Goal: Contribute content: Add original content to the website for others to see

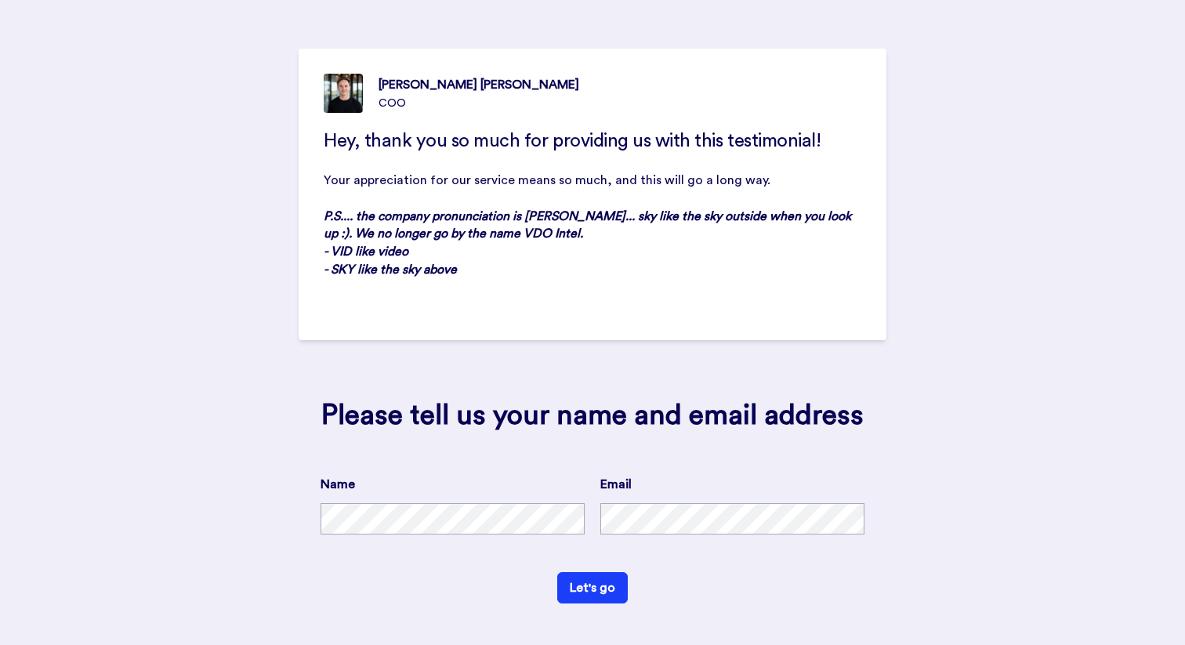
scroll to position [53, 0]
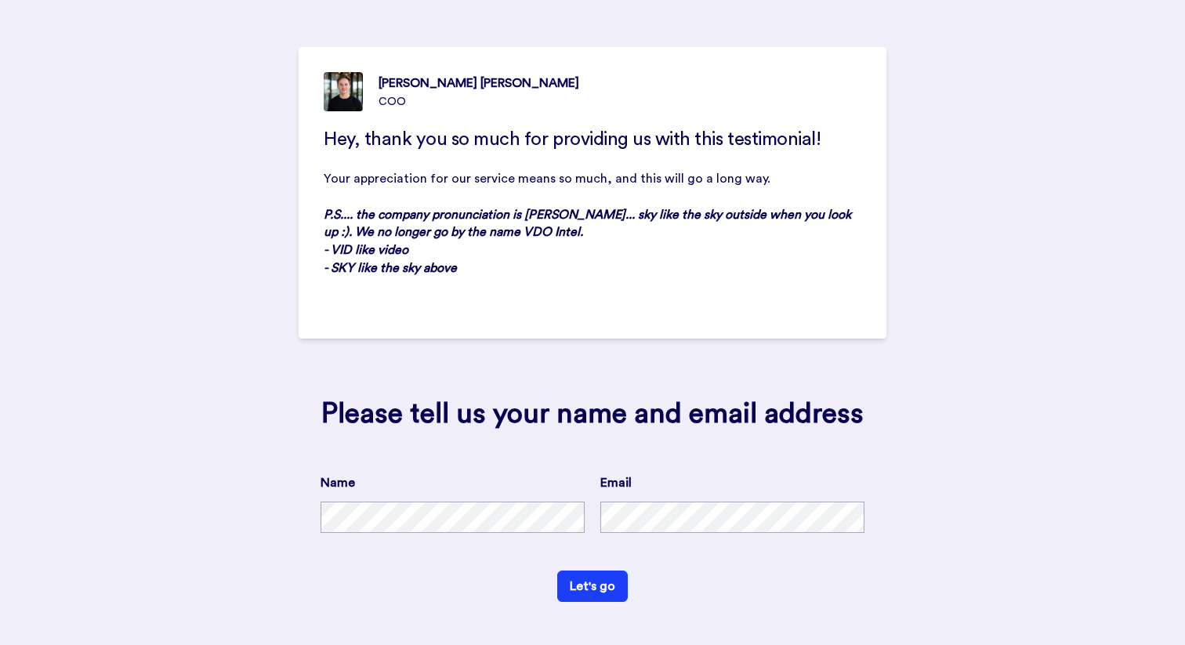
click at [458, 497] on div "Name" at bounding box center [453, 503] width 264 height 60
click at [677, 585] on form "Name Email Let's go" at bounding box center [593, 537] width 544 height 129
click at [612, 588] on button "Let's go" at bounding box center [592, 586] width 71 height 31
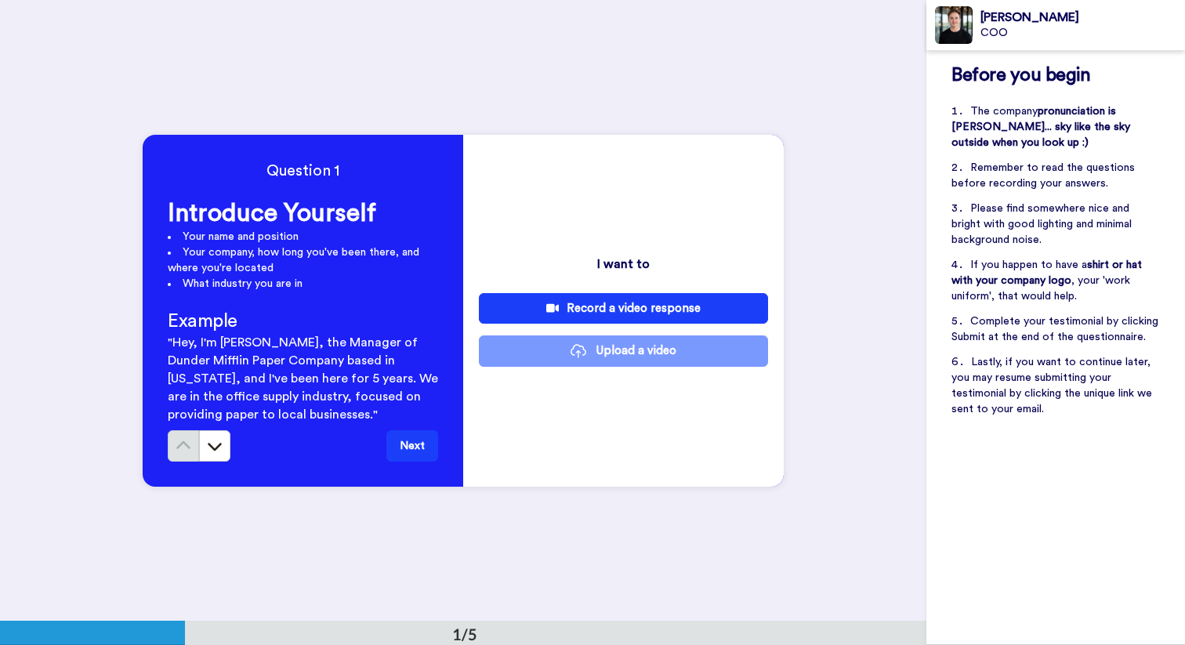
click at [635, 301] on div "Record a video response" at bounding box center [623, 308] width 264 height 16
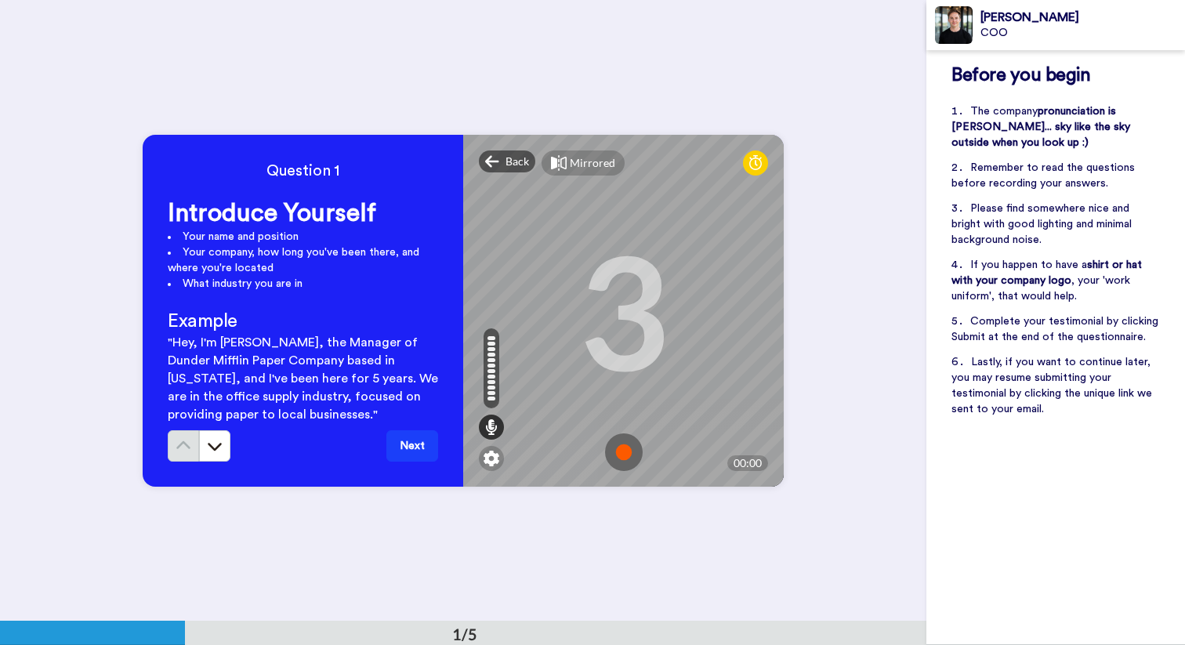
click at [623, 455] on img at bounding box center [624, 452] width 38 height 38
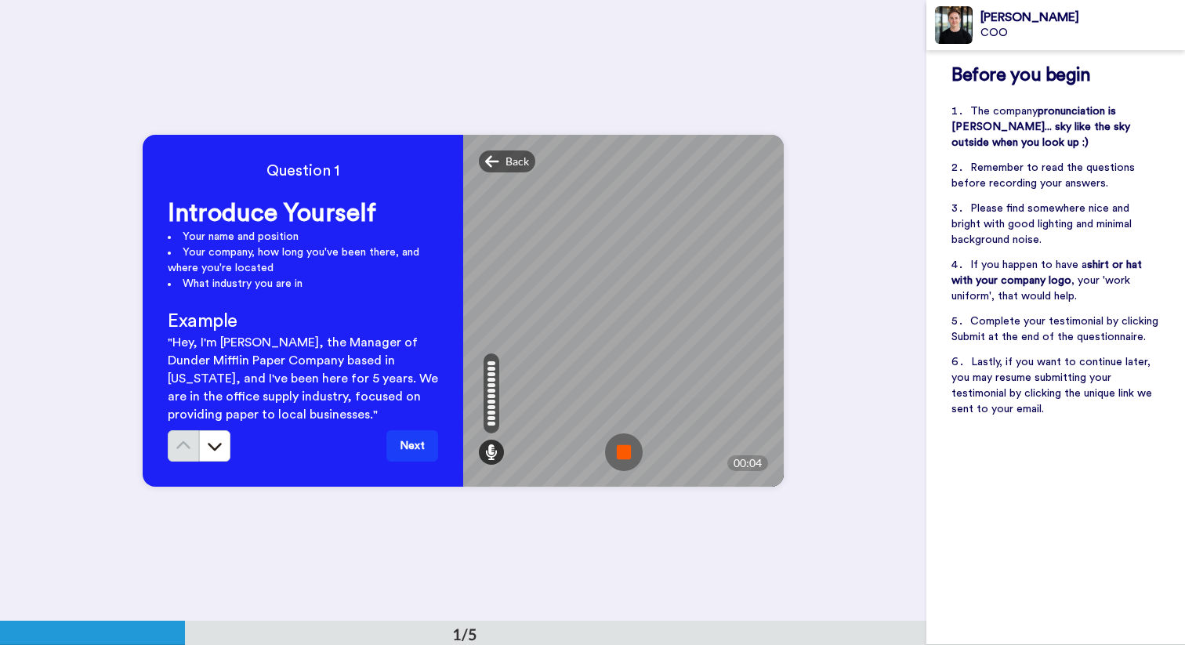
click at [623, 452] on img at bounding box center [624, 452] width 38 height 38
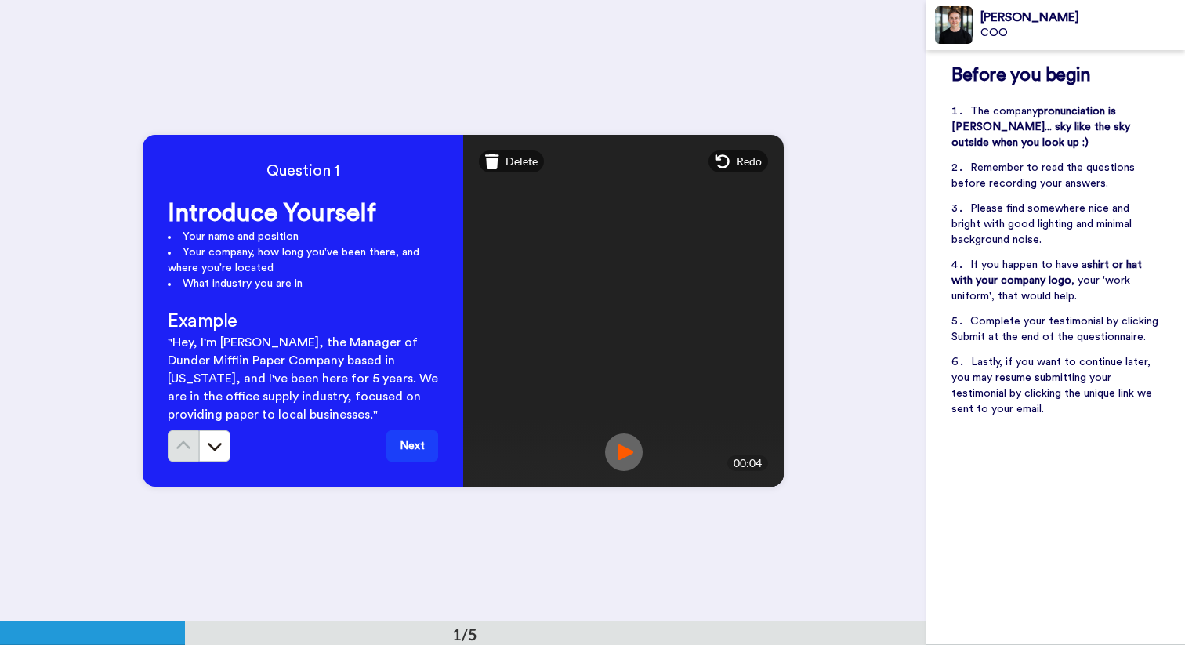
click at [626, 67] on div "Question 1 Introduce Yourself Your name and position Your company, how long you…" at bounding box center [463, 310] width 926 height 621
click at [511, 167] on span "Delete" at bounding box center [521, 162] width 32 height 16
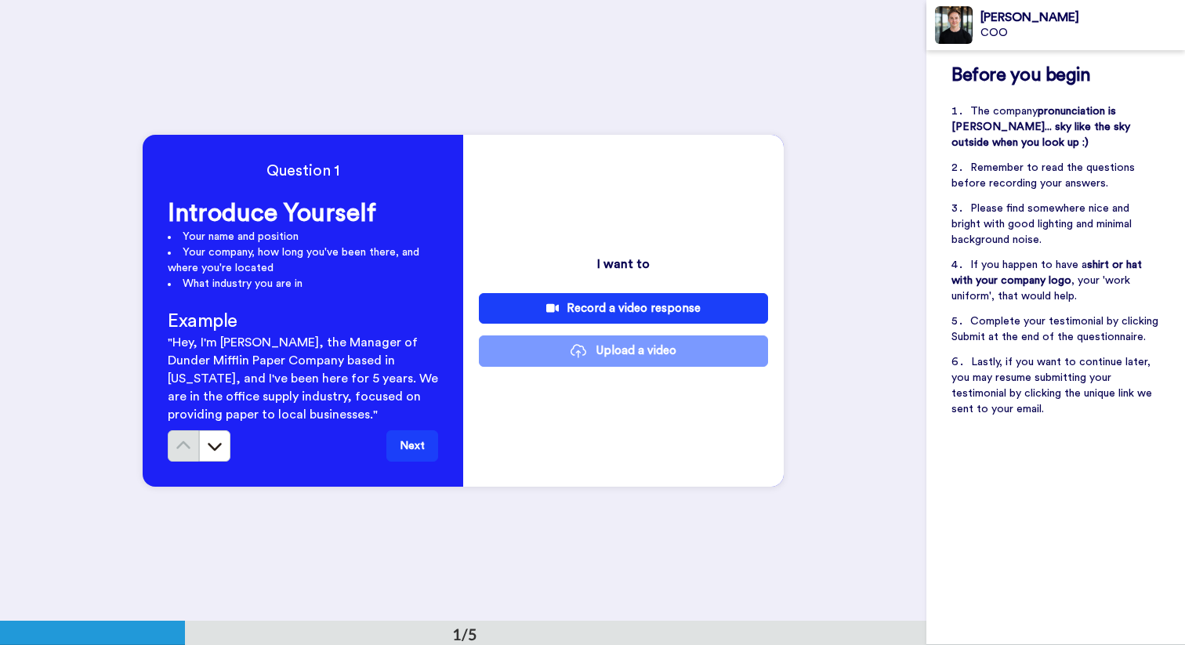
click at [607, 302] on div "Record a video response" at bounding box center [623, 308] width 264 height 16
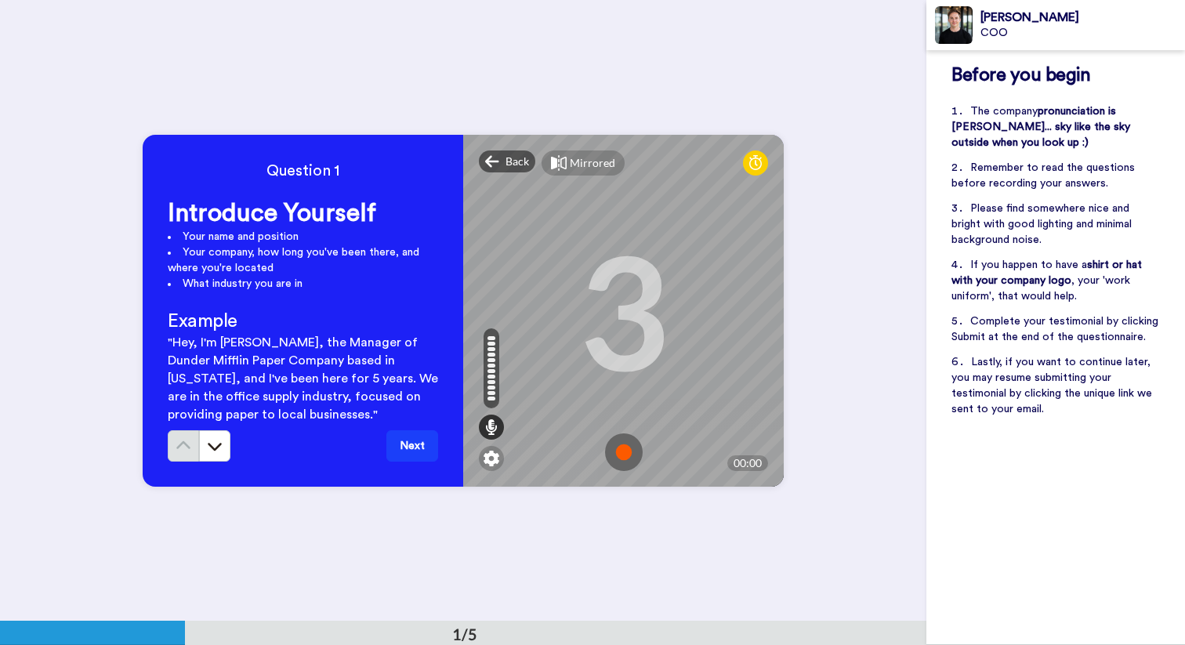
click at [621, 447] on img at bounding box center [624, 452] width 38 height 38
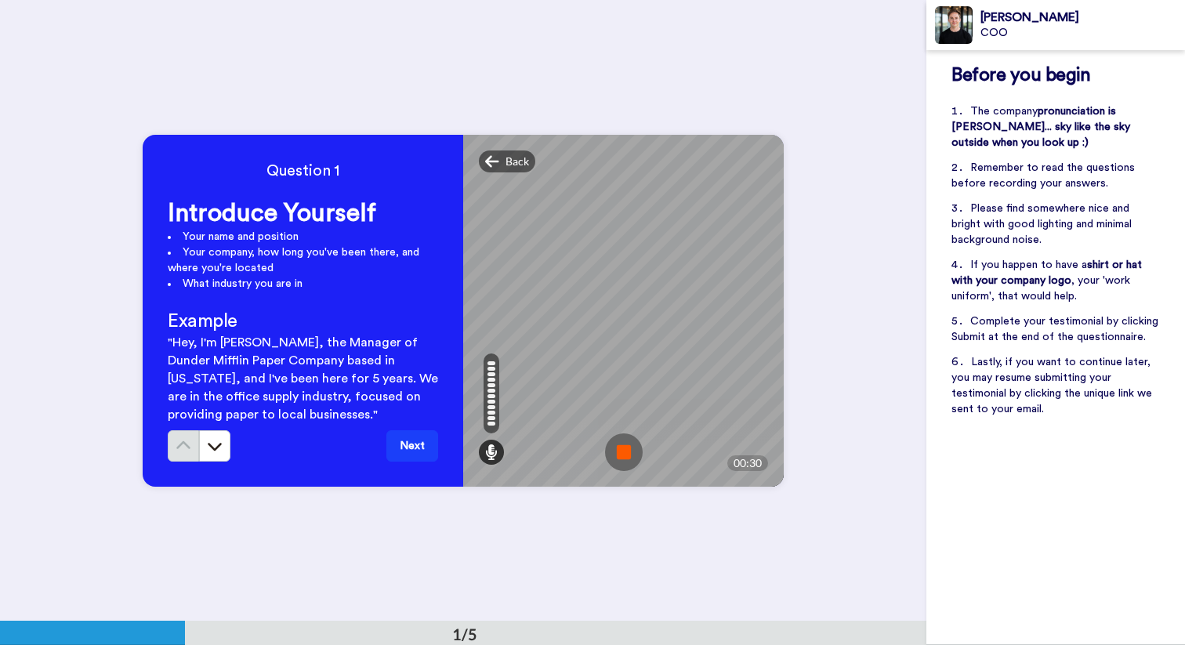
click at [629, 450] on img at bounding box center [624, 452] width 38 height 38
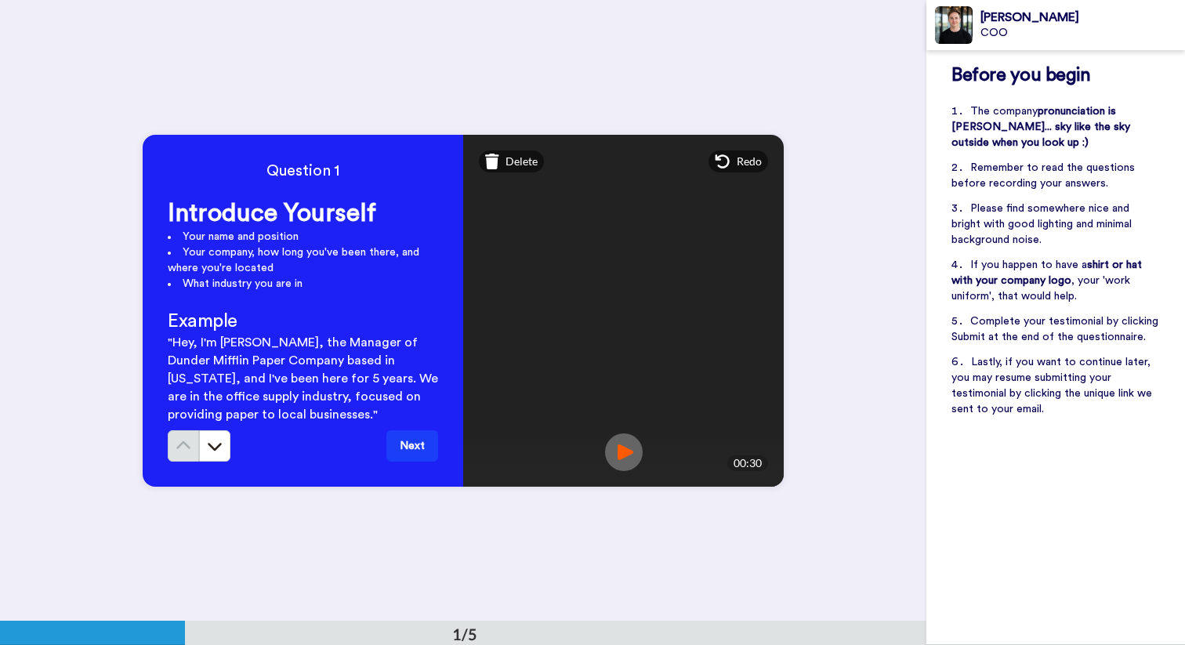
click at [629, 455] on img at bounding box center [624, 452] width 38 height 38
click at [513, 165] on span "Delete" at bounding box center [521, 162] width 32 height 16
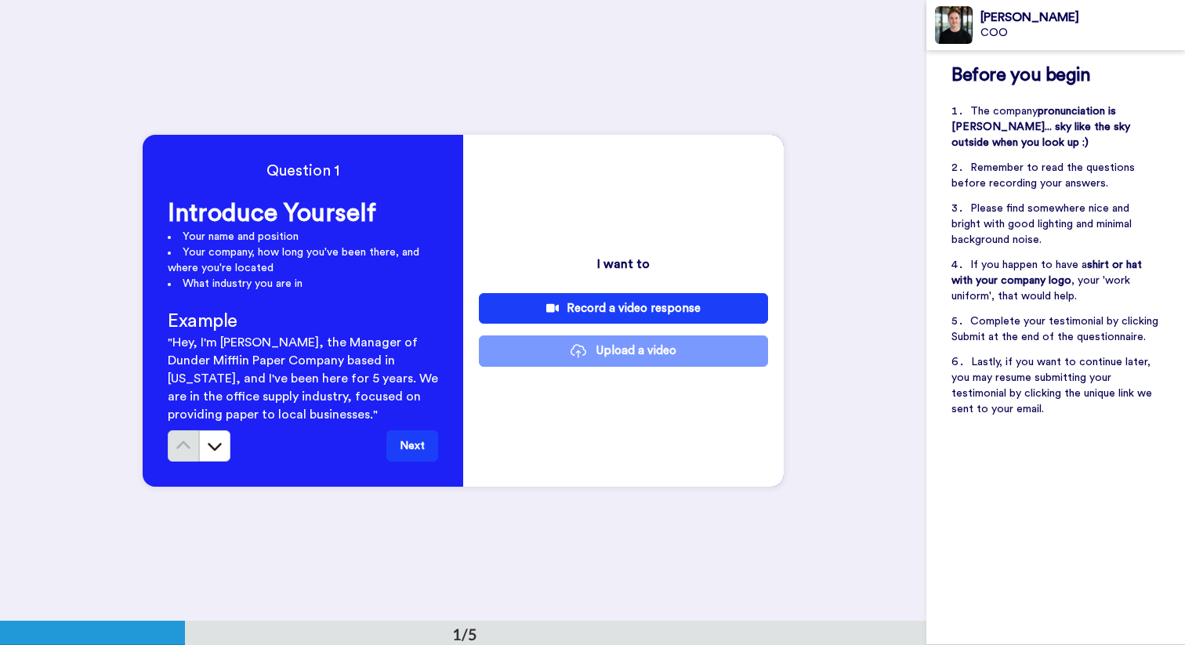
click at [586, 306] on div "Record a video response" at bounding box center [623, 308] width 264 height 16
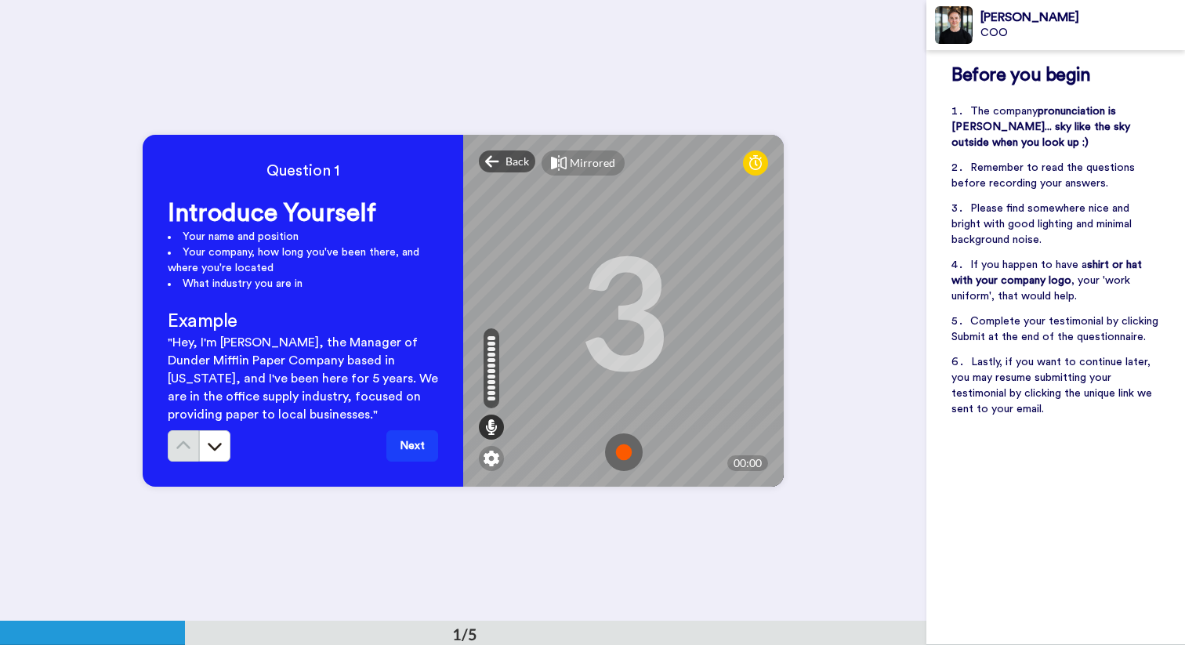
click at [623, 456] on img at bounding box center [624, 452] width 38 height 38
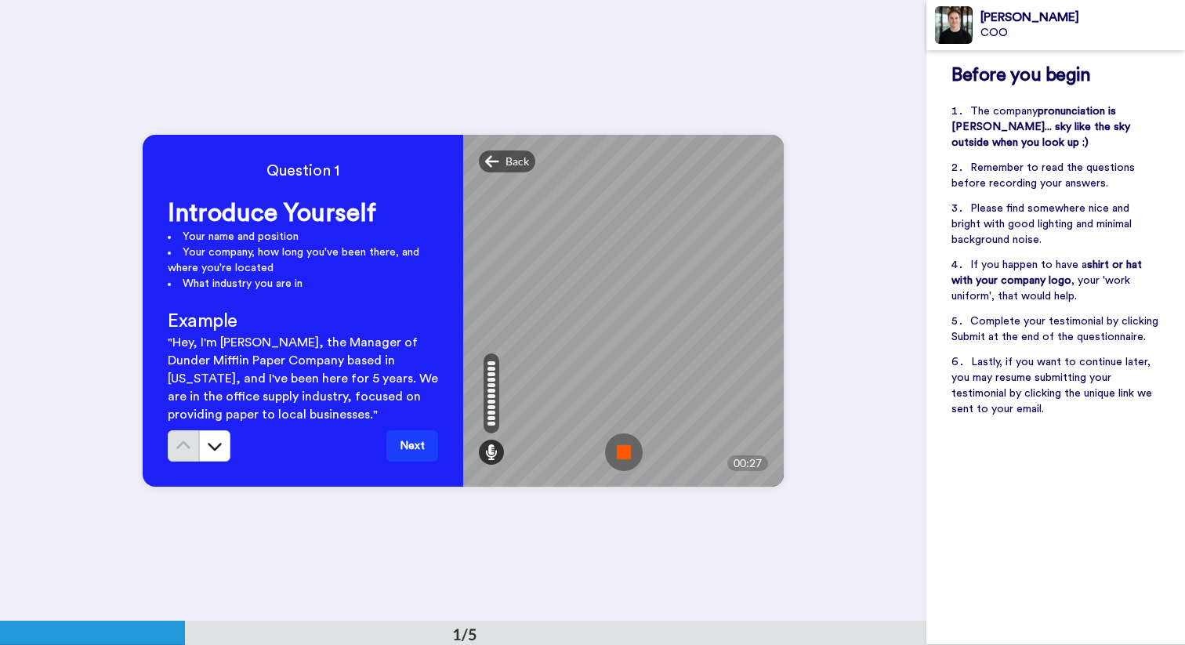
click at [623, 456] on img at bounding box center [624, 452] width 38 height 38
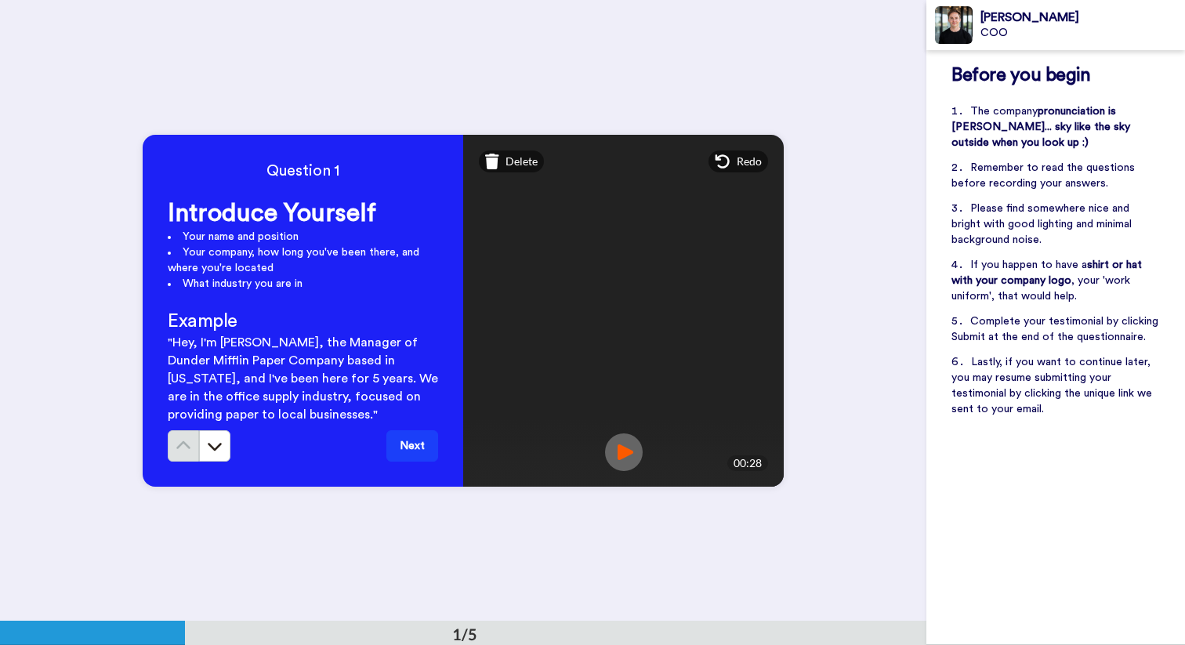
click at [420, 447] on button "Next" at bounding box center [412, 445] width 52 height 31
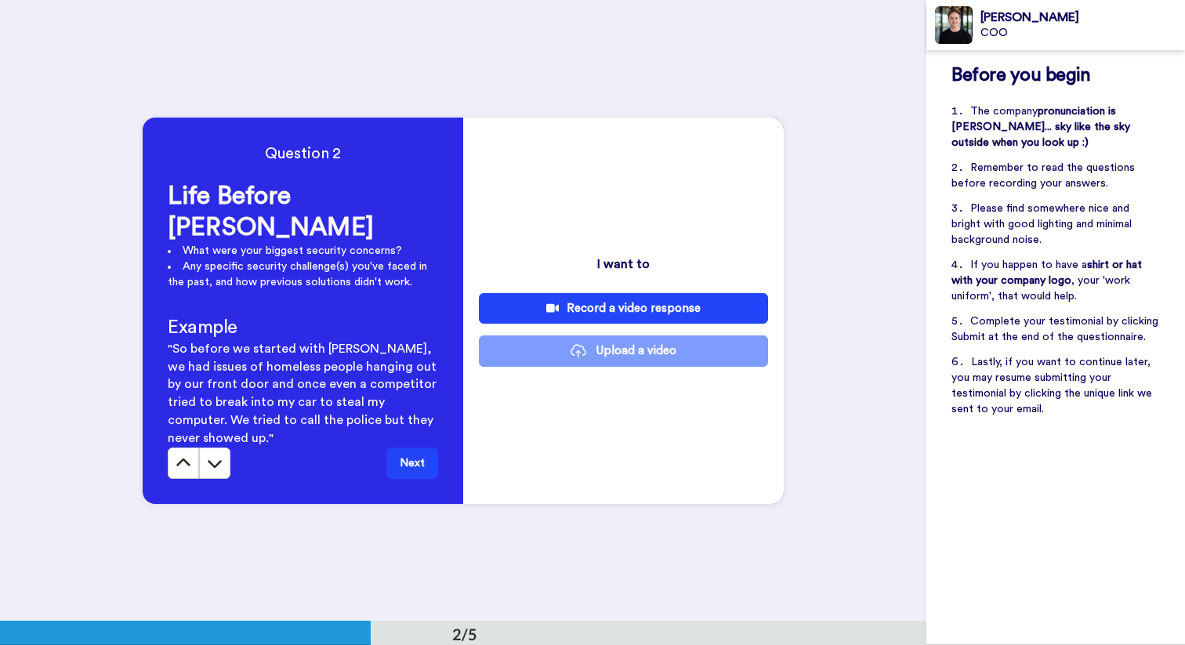
scroll to position [621, 0]
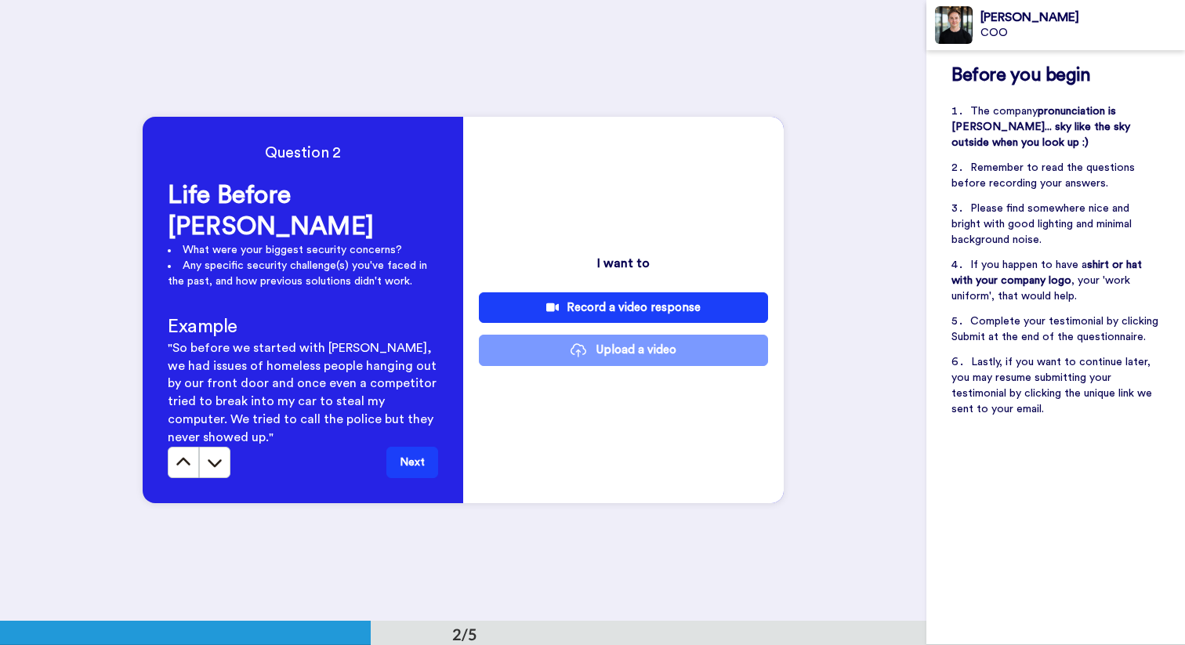
click at [617, 311] on div "Record a video response" at bounding box center [623, 307] width 264 height 16
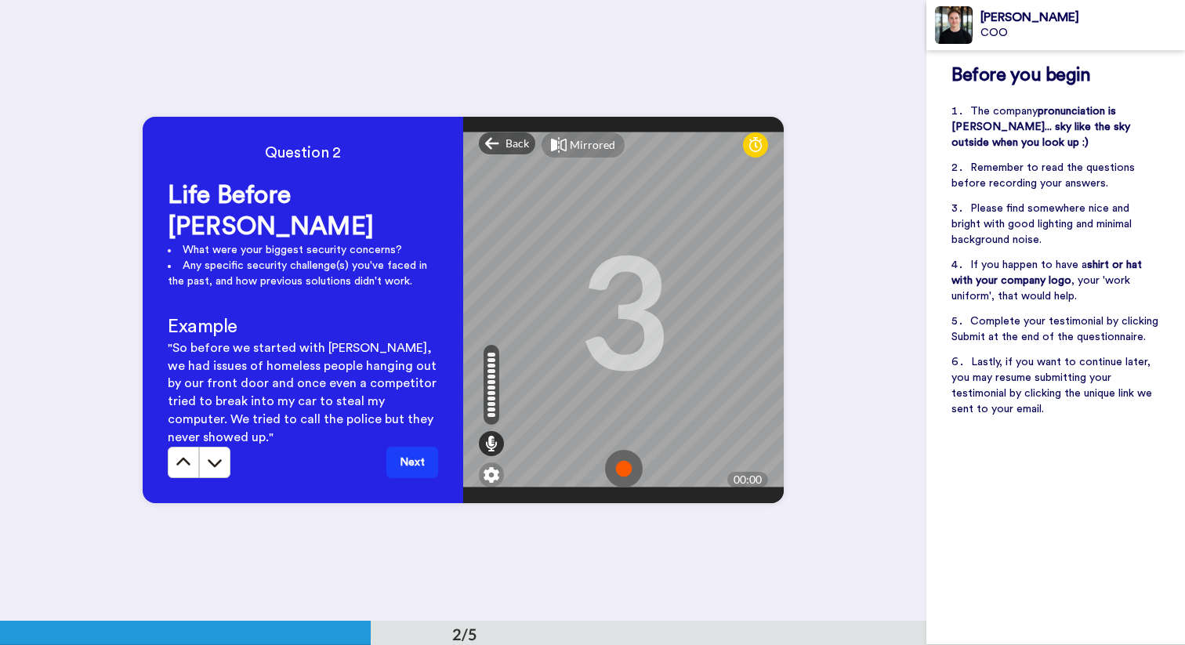
click at [626, 459] on img at bounding box center [624, 469] width 38 height 38
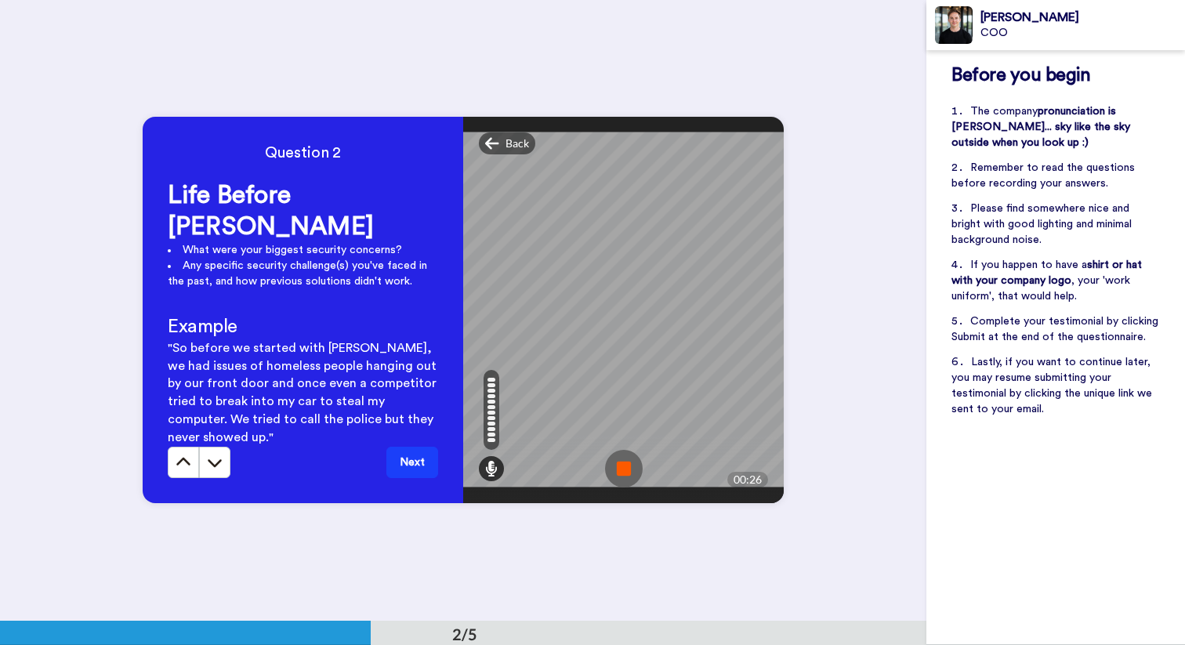
click at [626, 459] on img at bounding box center [624, 469] width 38 height 38
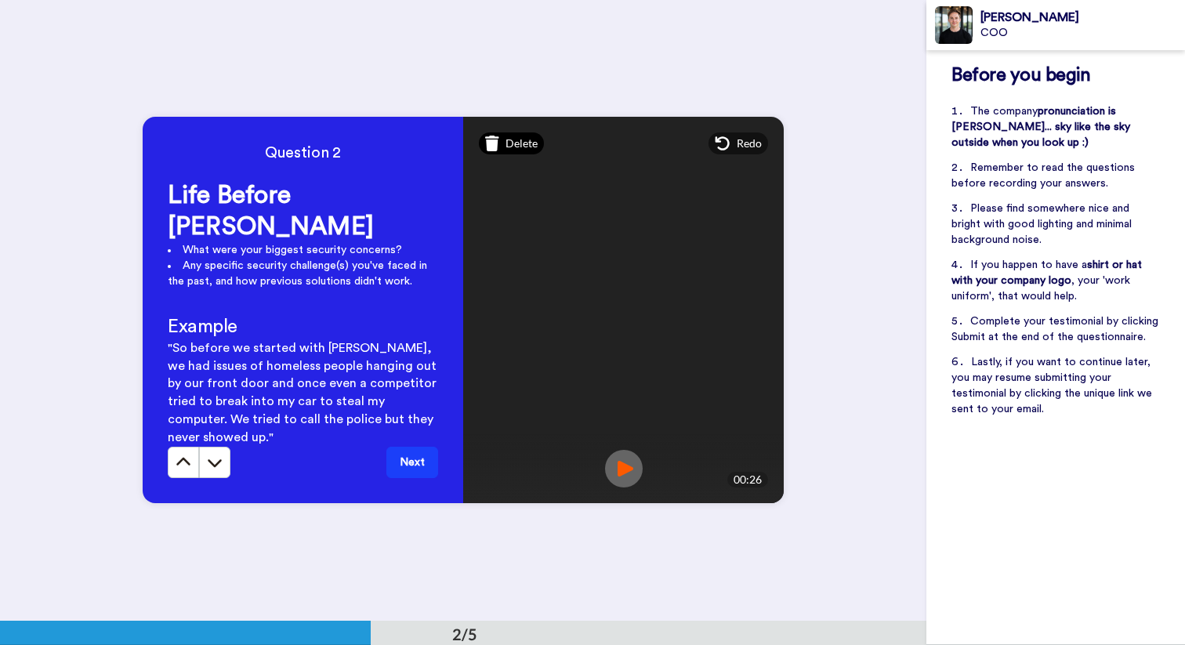
click at [505, 154] on div "Delete" at bounding box center [511, 143] width 65 height 22
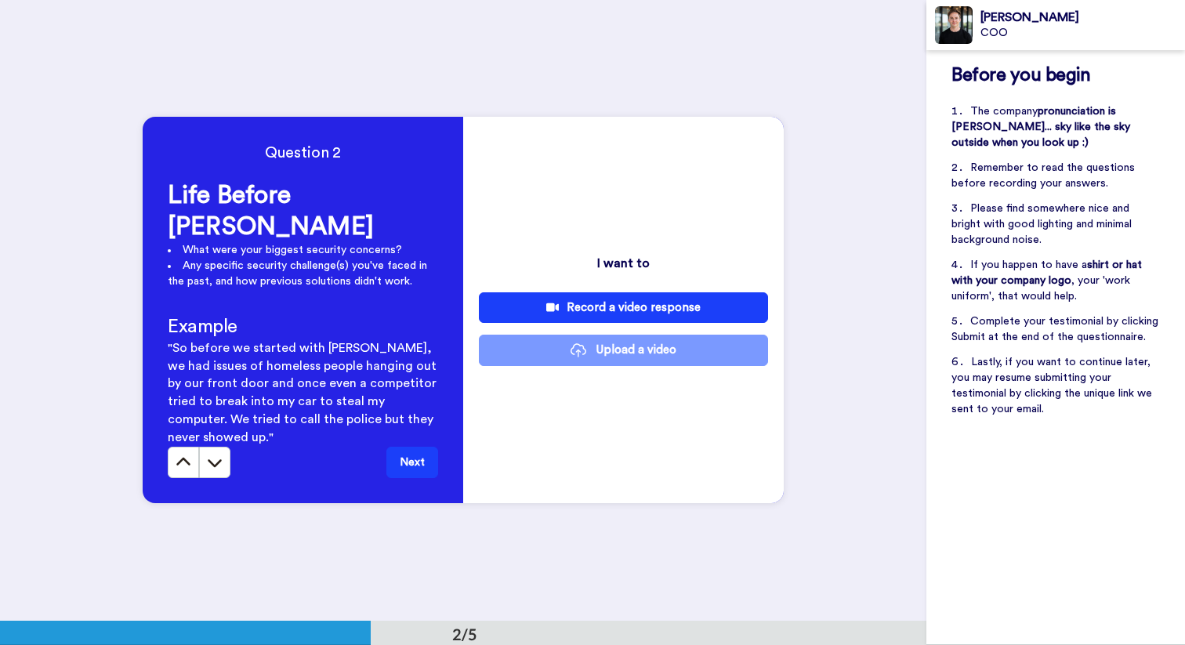
click at [643, 303] on div "Record a video response" at bounding box center [623, 307] width 264 height 16
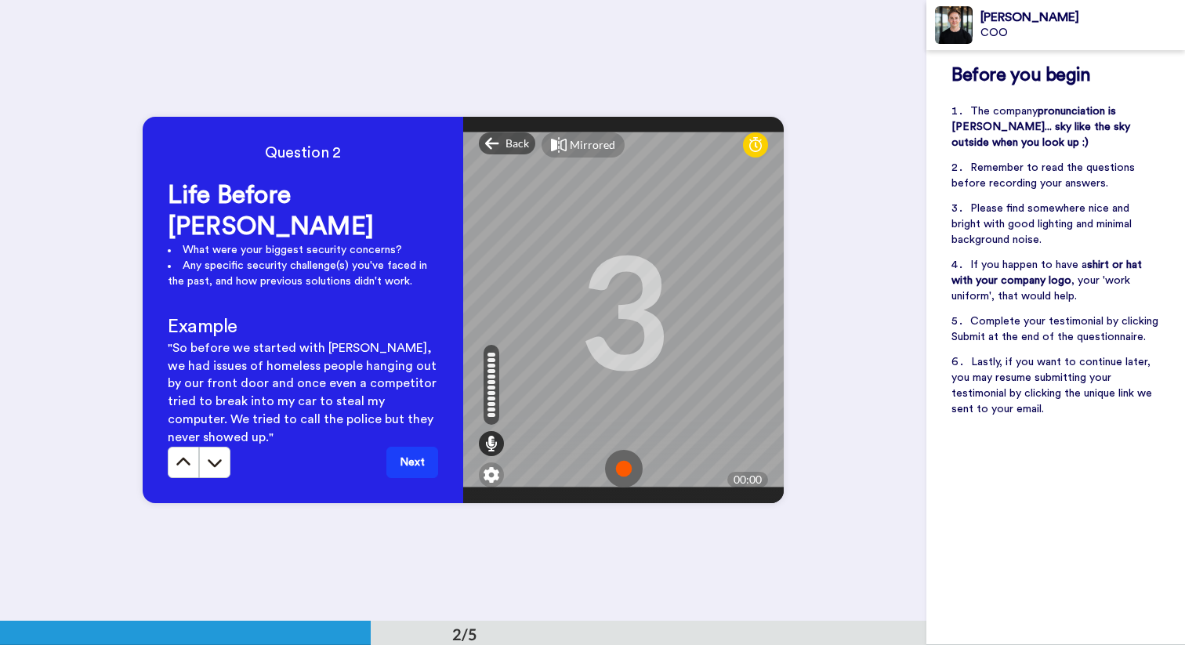
click at [616, 450] on img at bounding box center [624, 469] width 38 height 38
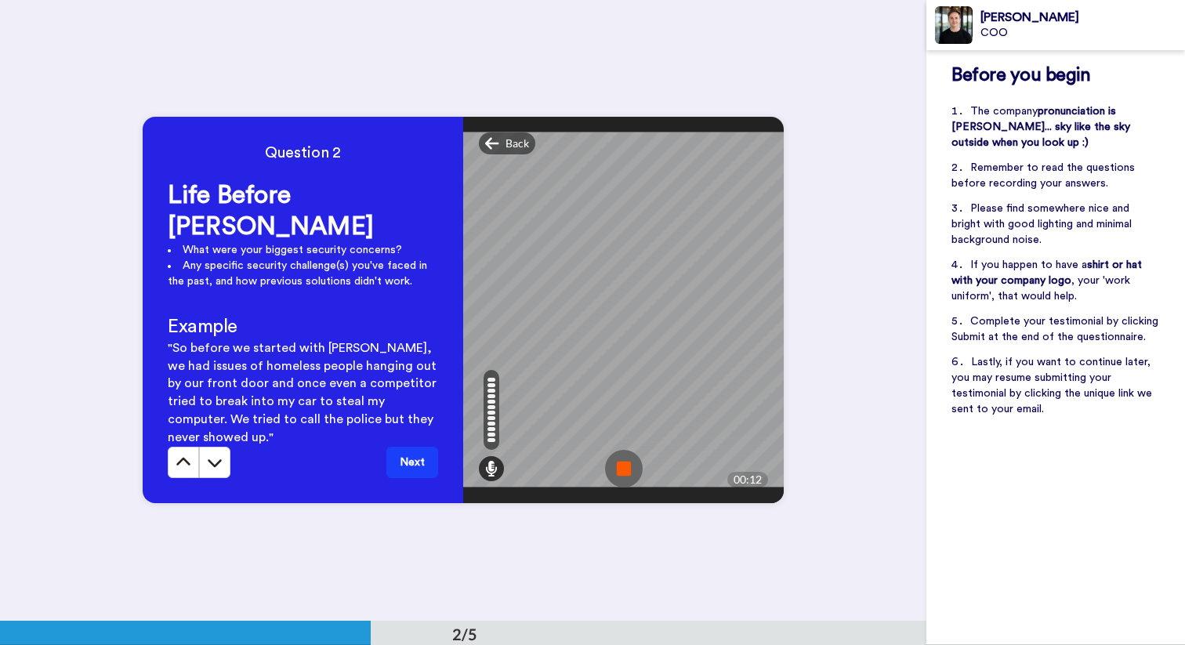
click at [616, 450] on img at bounding box center [624, 469] width 38 height 38
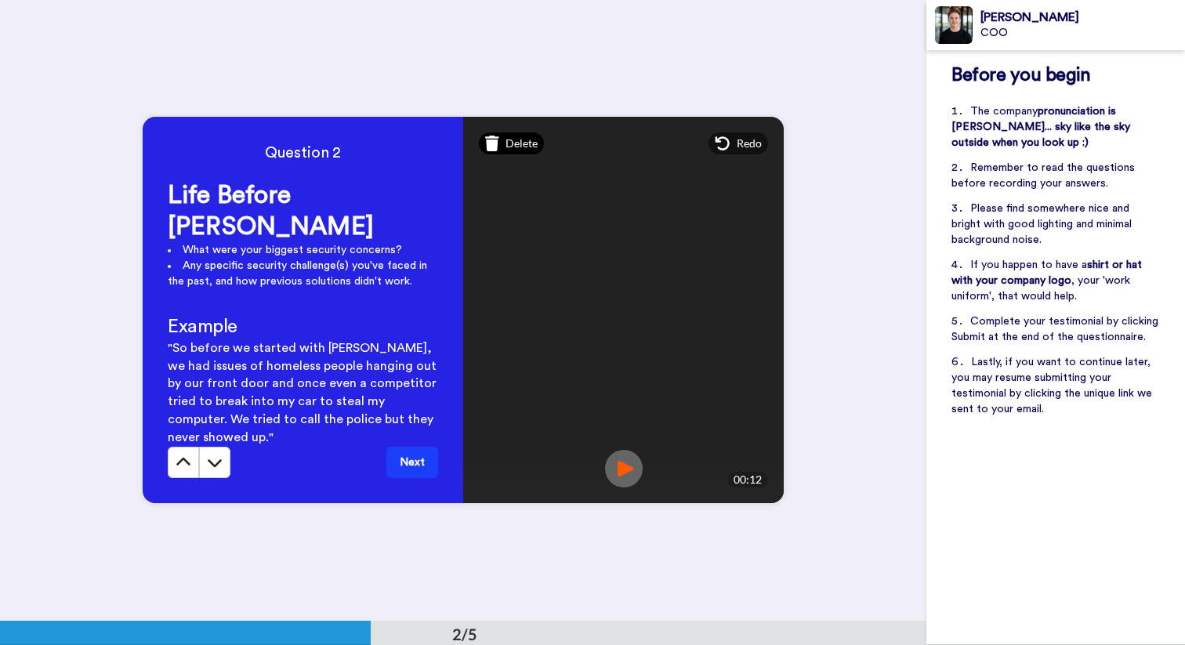
click at [515, 151] on span "Delete" at bounding box center [521, 144] width 32 height 16
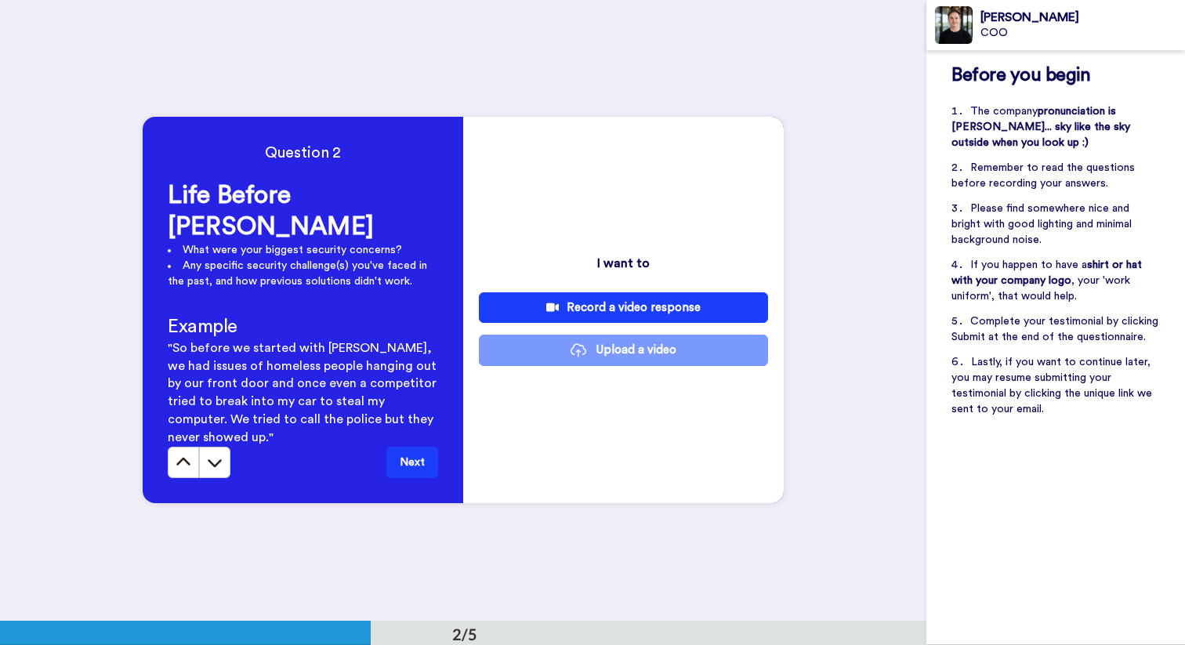
click at [582, 318] on button "Record a video response" at bounding box center [623, 307] width 289 height 31
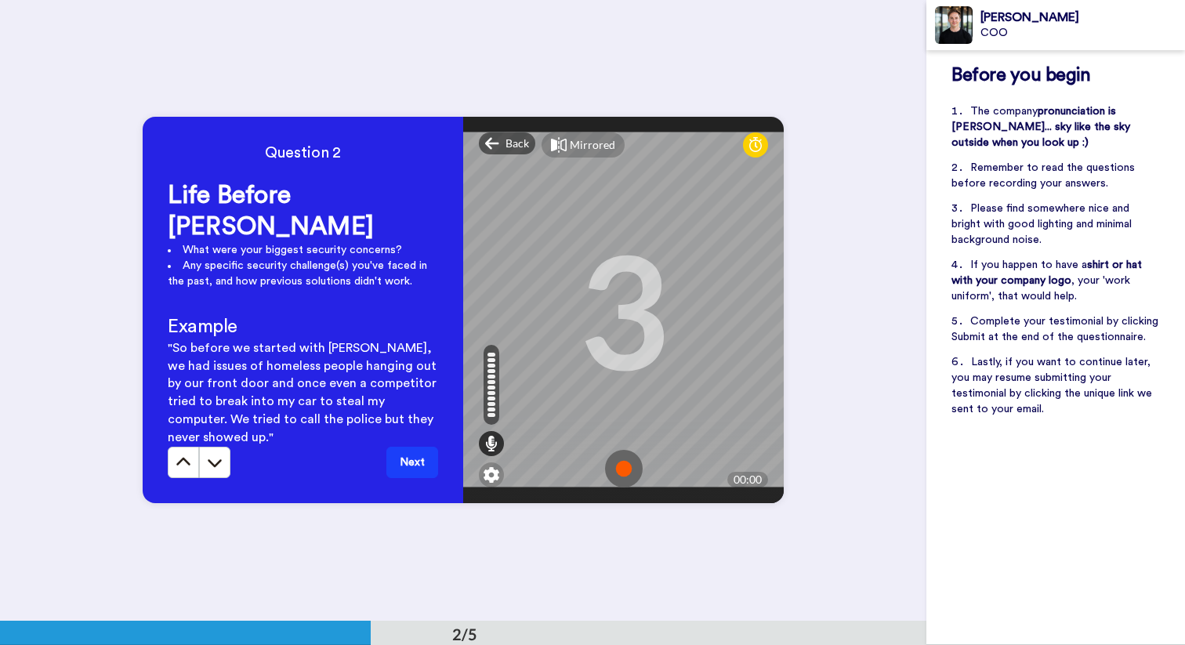
click at [621, 455] on img at bounding box center [624, 469] width 38 height 38
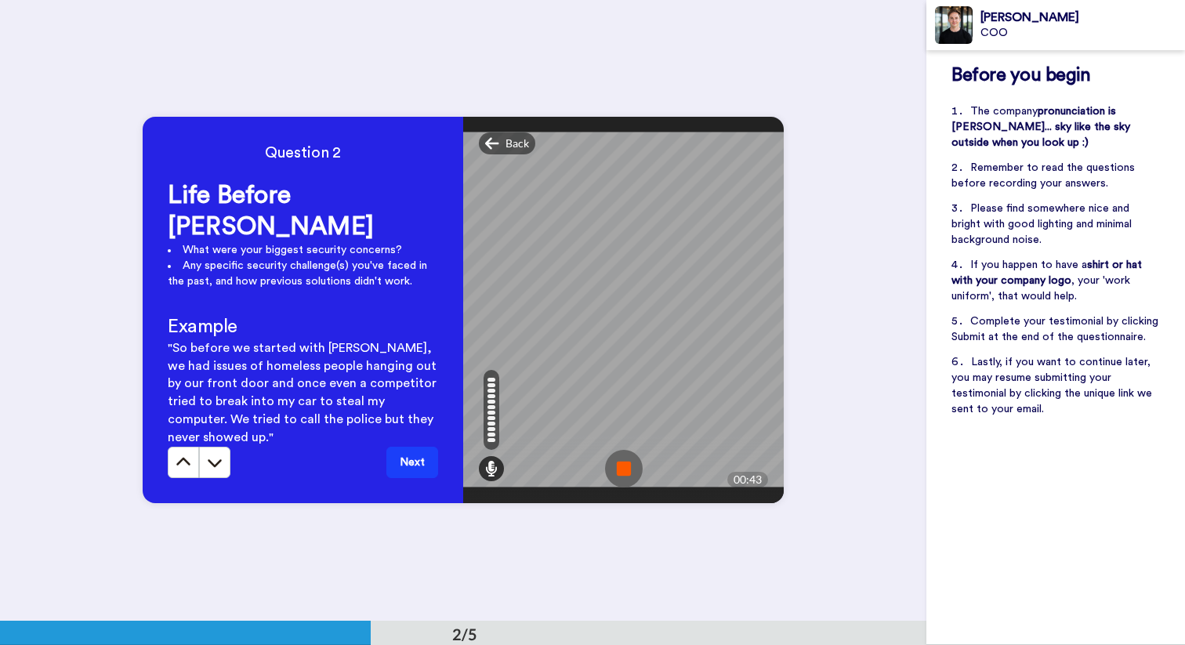
click at [621, 455] on img at bounding box center [624, 469] width 38 height 38
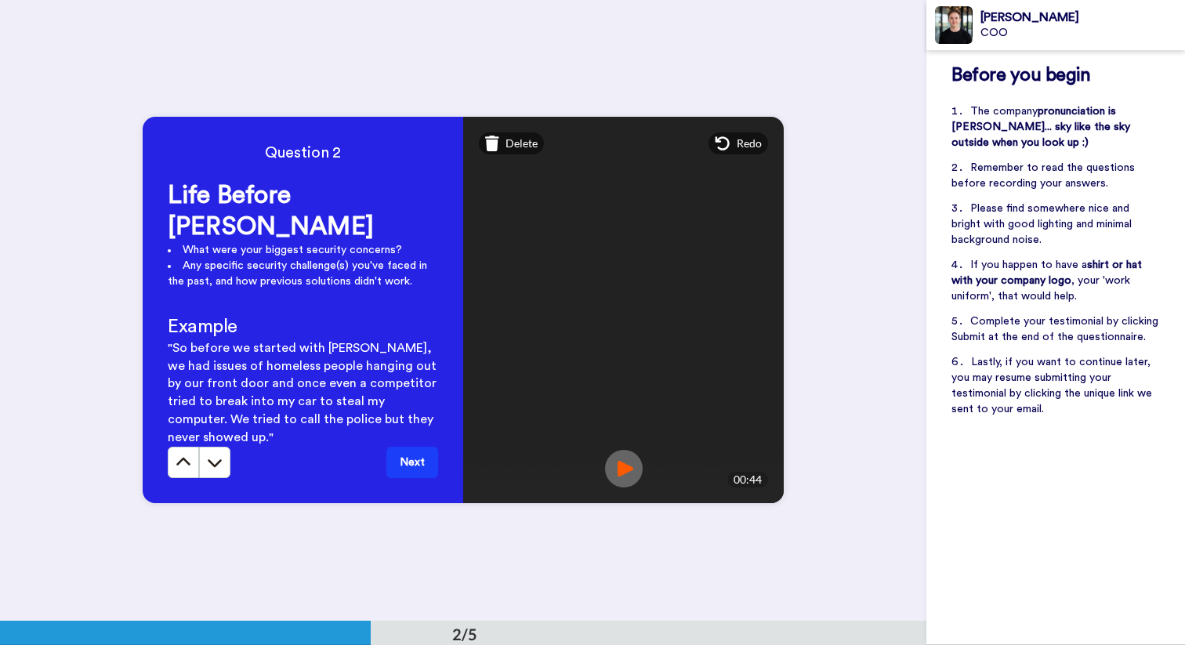
click at [412, 447] on button "Next" at bounding box center [412, 462] width 52 height 31
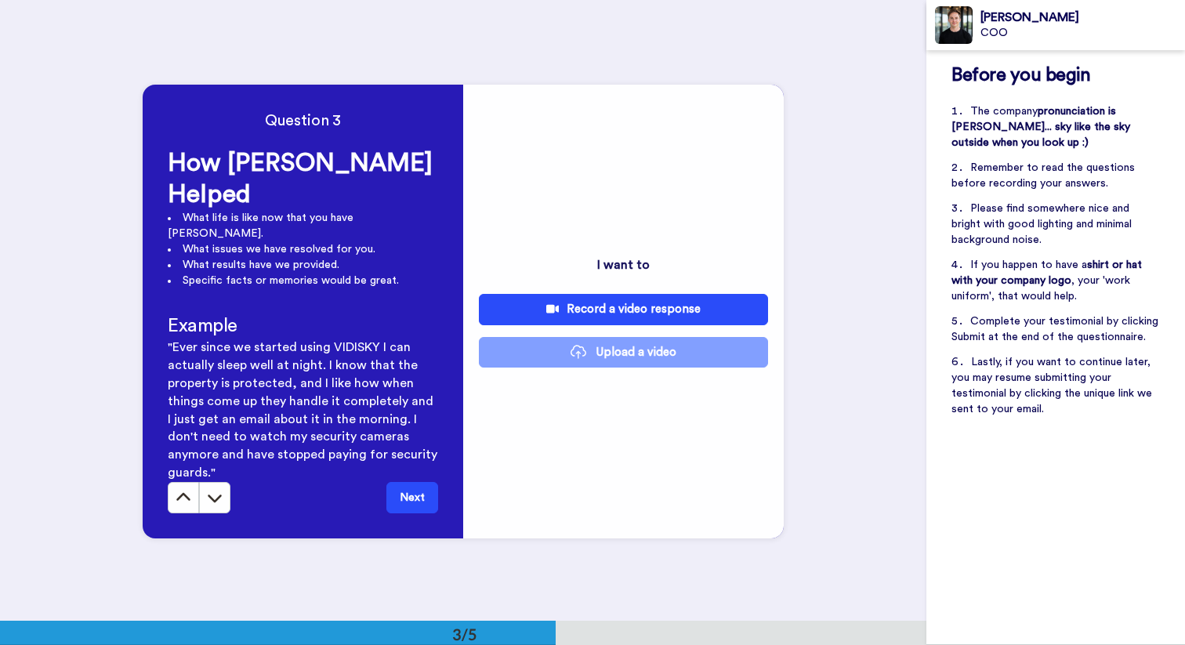
scroll to position [1242, 0]
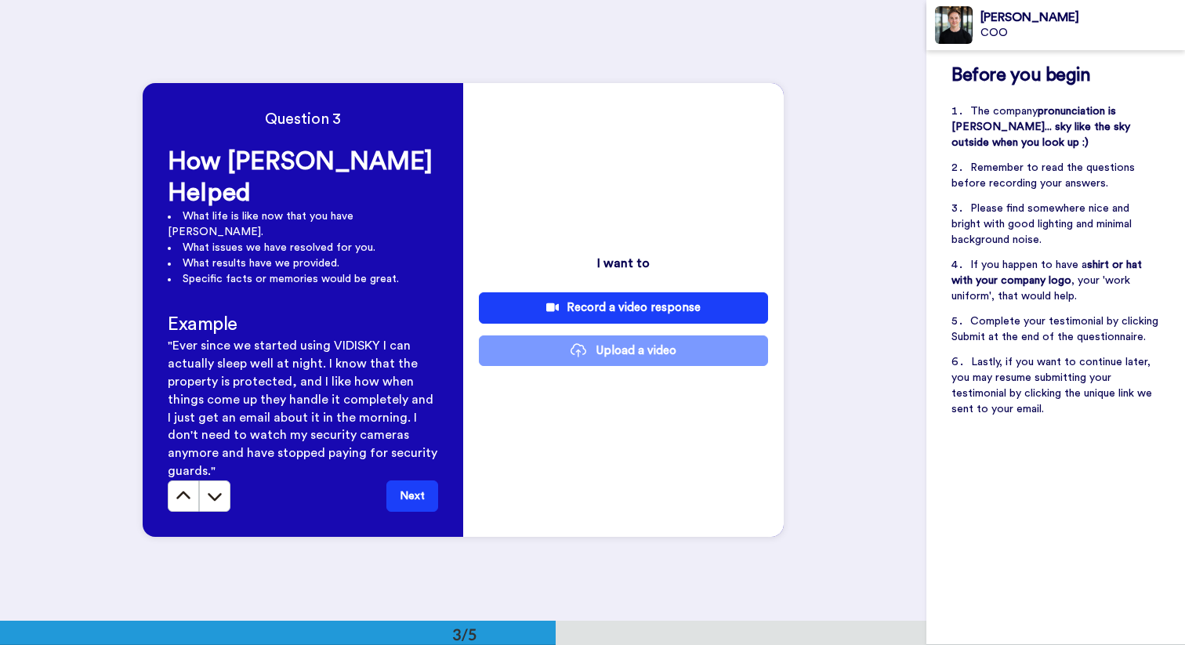
click at [672, 306] on div "Record a video response" at bounding box center [623, 307] width 264 height 16
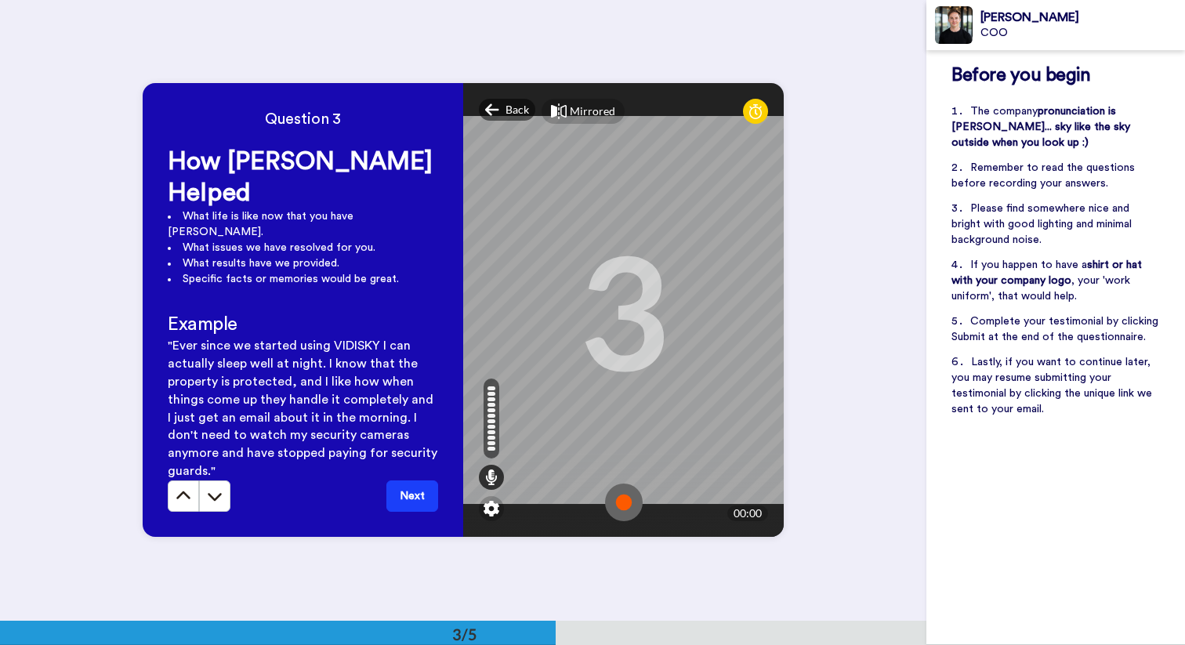
click at [617, 484] on img at bounding box center [624, 503] width 38 height 38
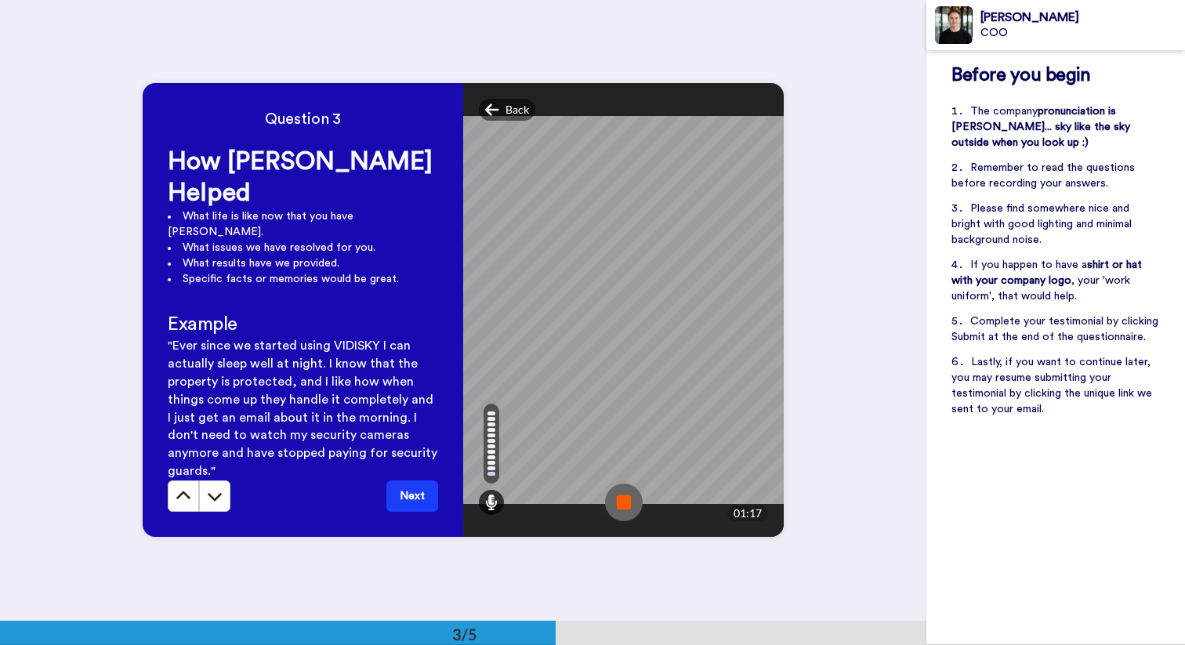
click at [617, 484] on img at bounding box center [624, 503] width 38 height 38
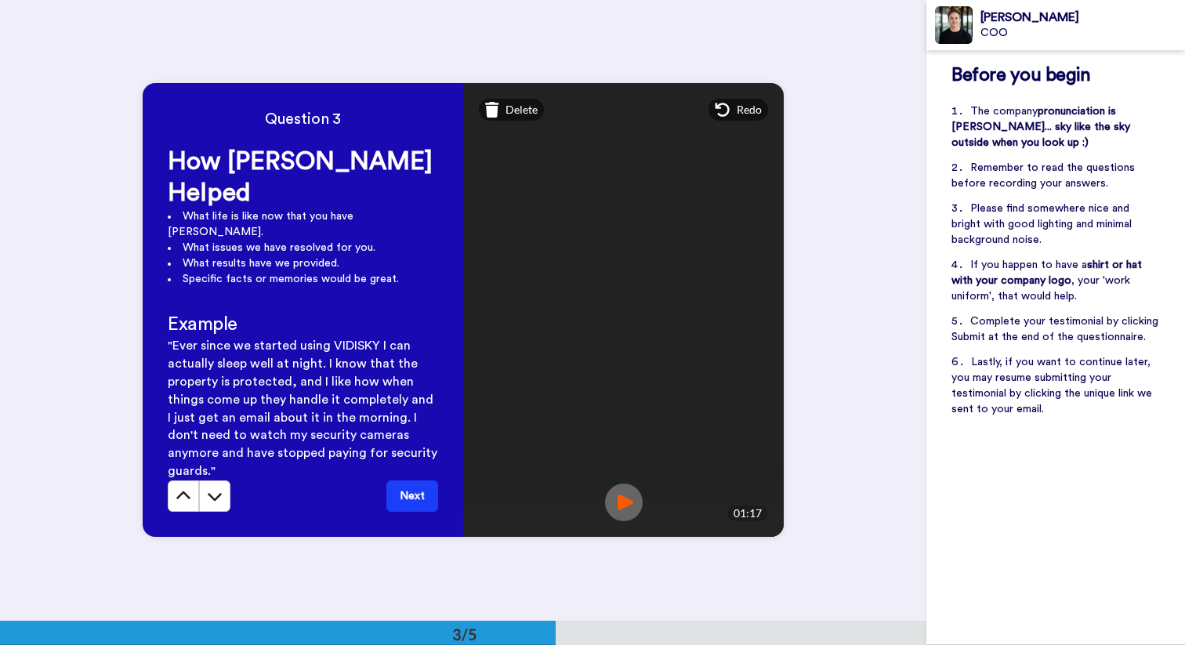
click at [428, 480] on button "Next" at bounding box center [412, 495] width 52 height 31
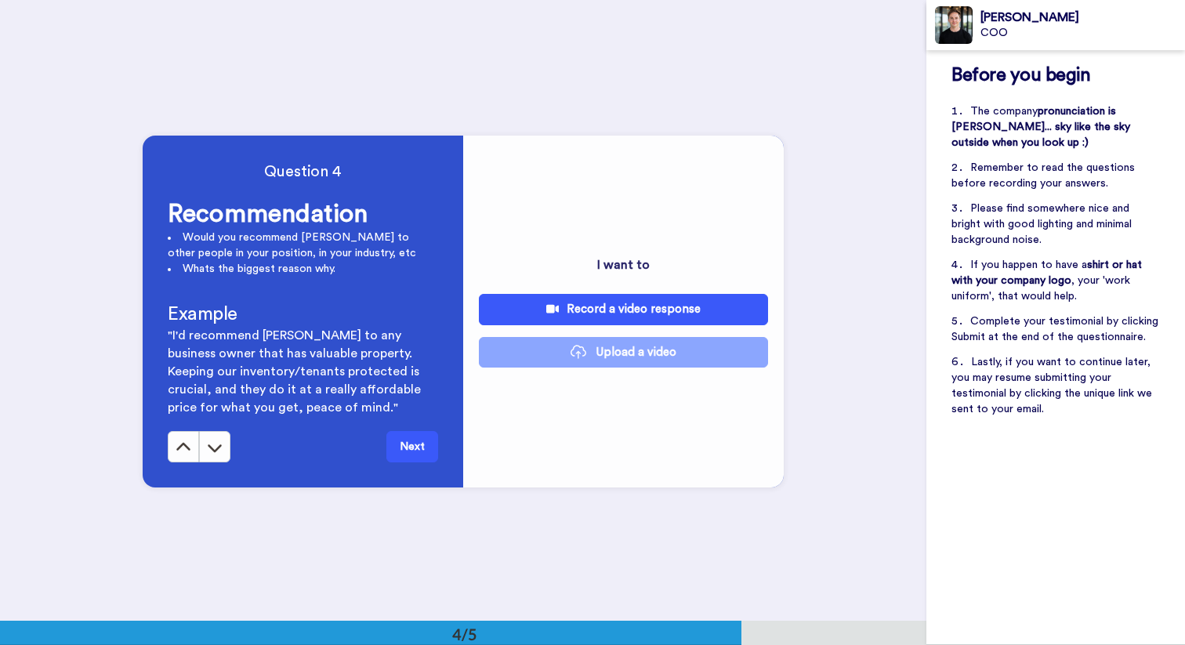
scroll to position [1863, 0]
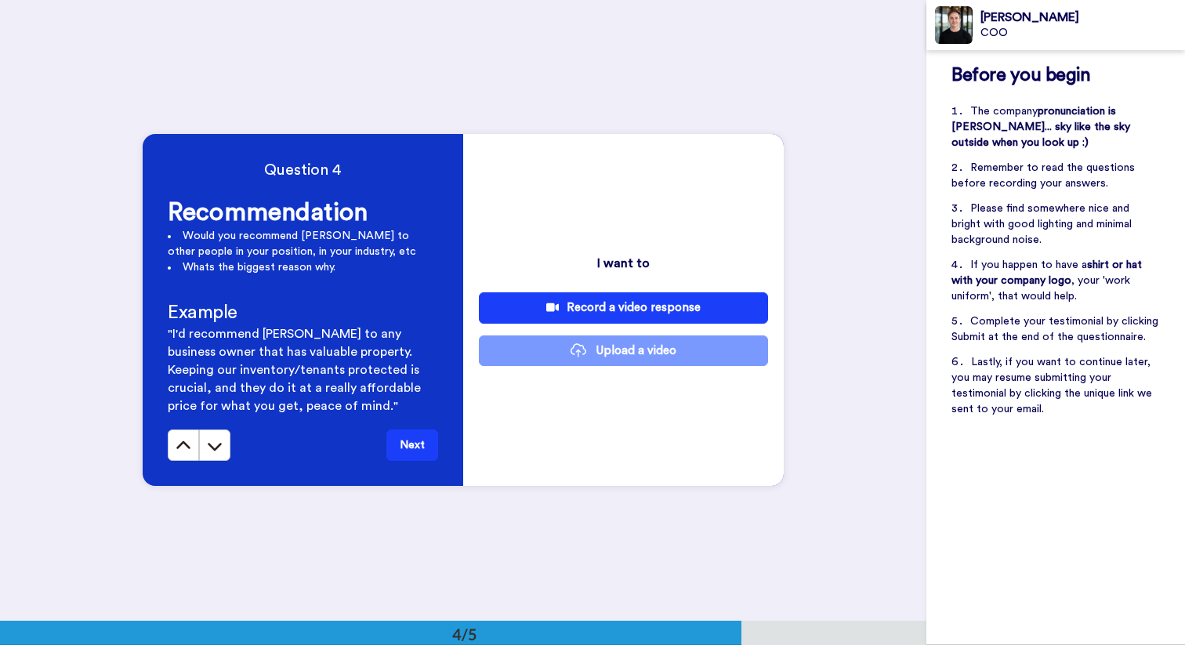
click at [625, 300] on div "Record a video response" at bounding box center [623, 307] width 264 height 16
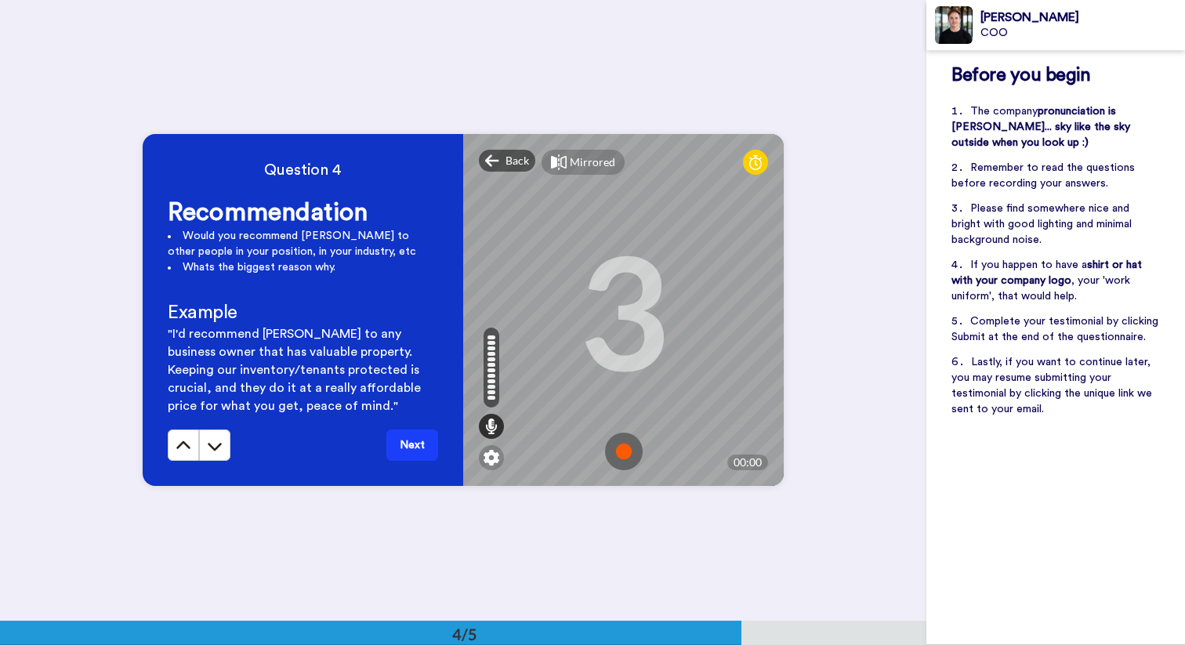
click at [635, 444] on img at bounding box center [624, 452] width 38 height 38
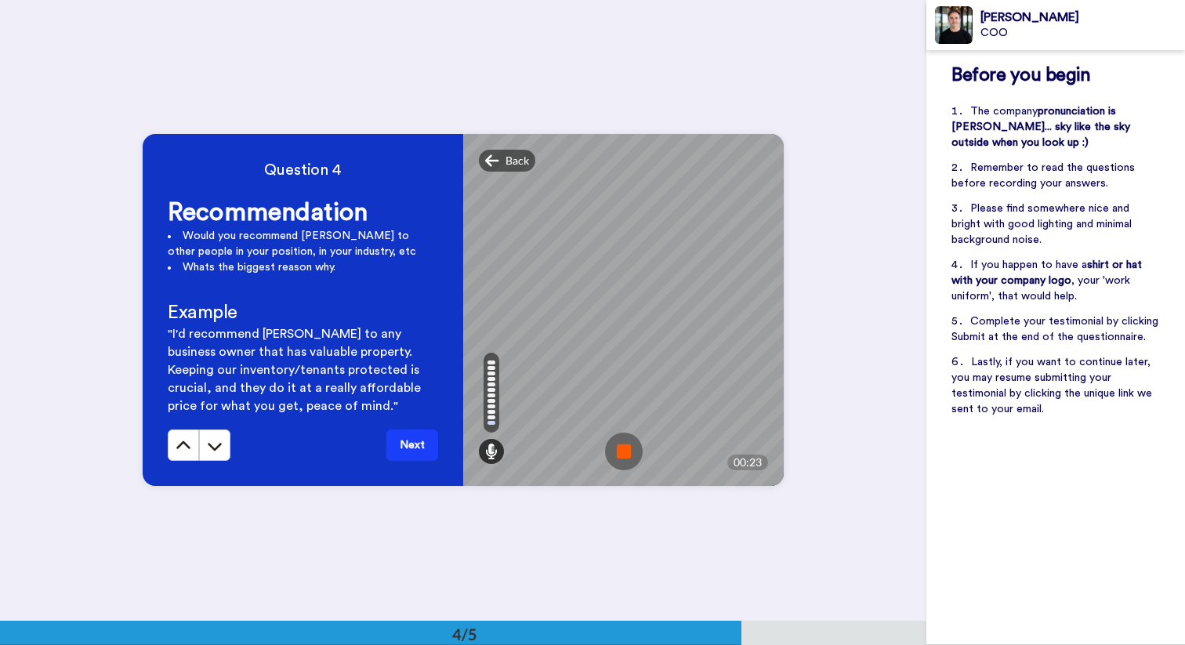
click at [635, 444] on img at bounding box center [624, 452] width 38 height 38
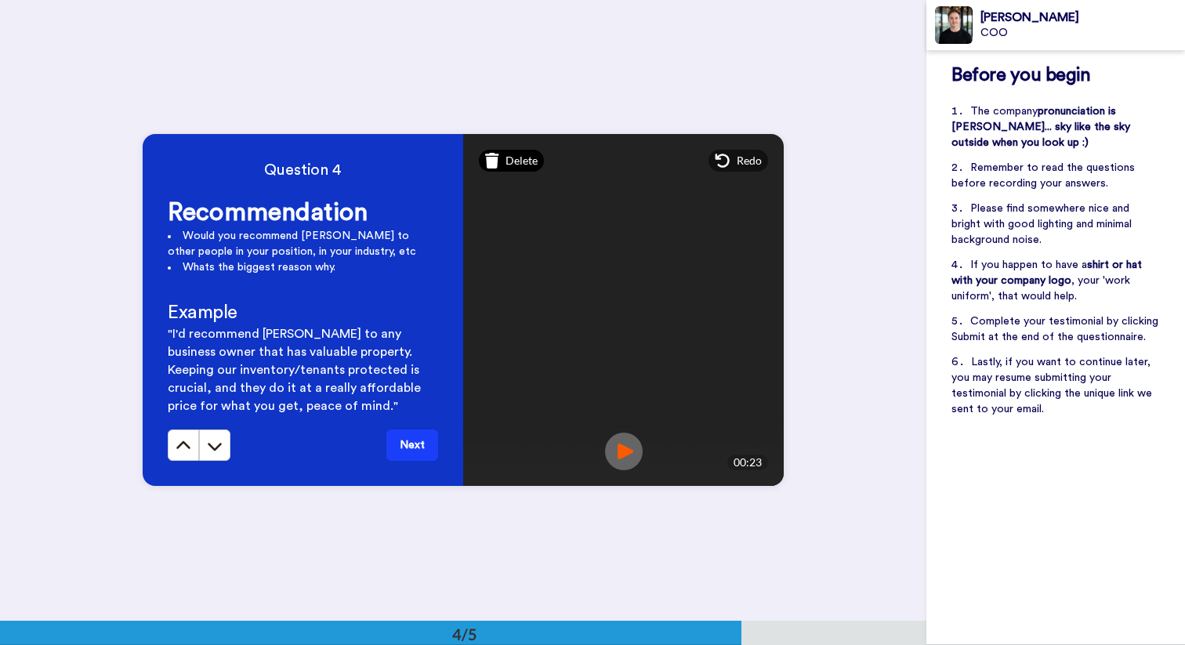
click at [520, 161] on span "Delete" at bounding box center [521, 161] width 32 height 16
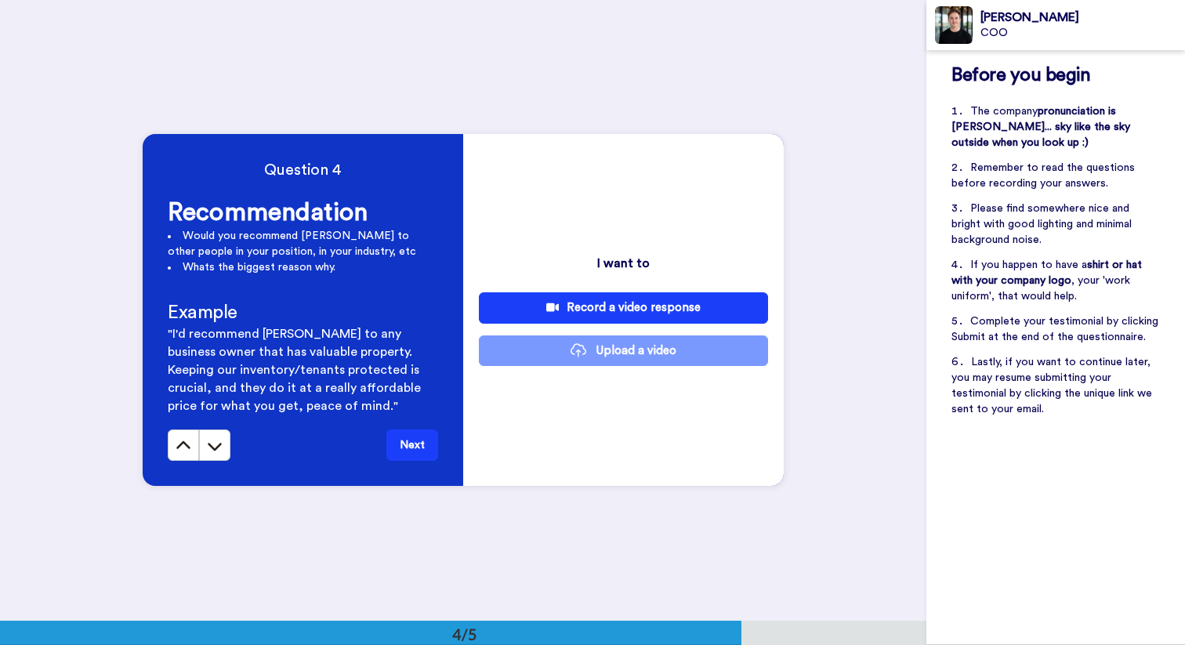
click at [677, 310] on div "Record a video response" at bounding box center [623, 307] width 264 height 16
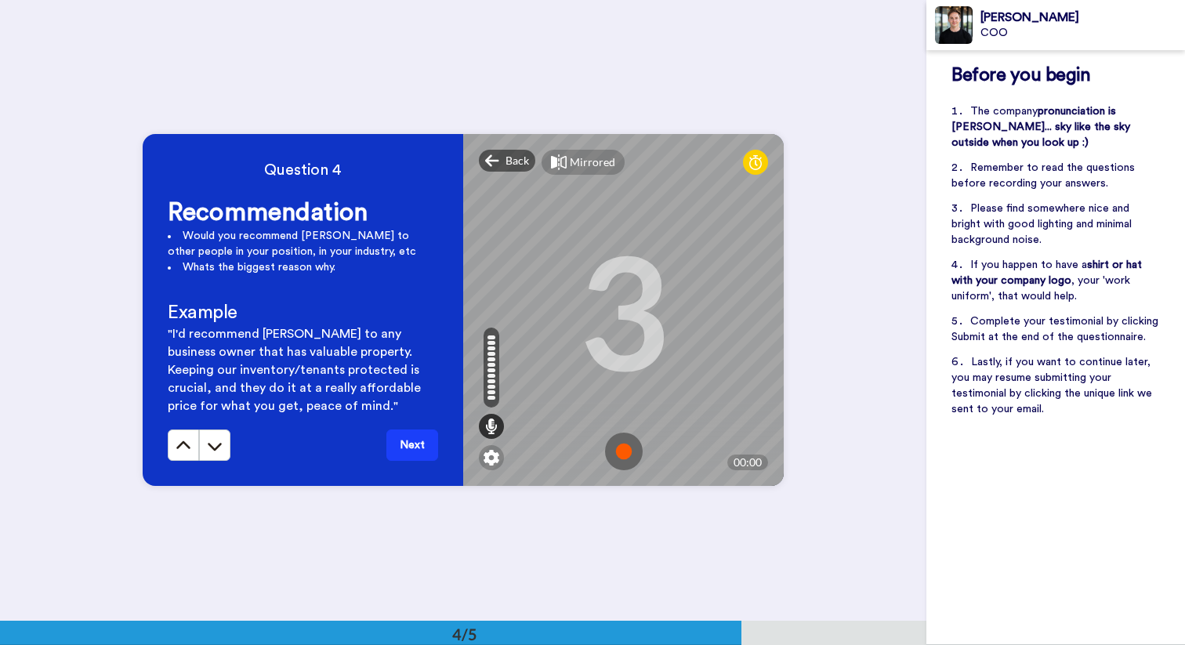
click at [620, 442] on img at bounding box center [624, 452] width 38 height 38
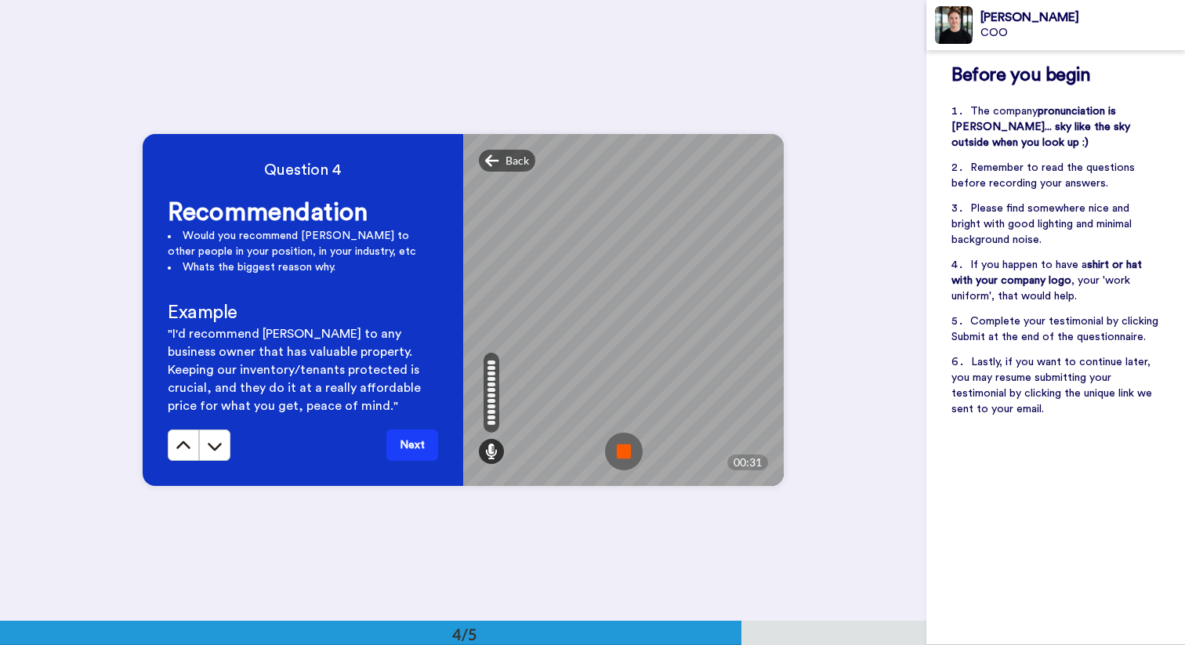
click at [620, 442] on img at bounding box center [624, 452] width 38 height 38
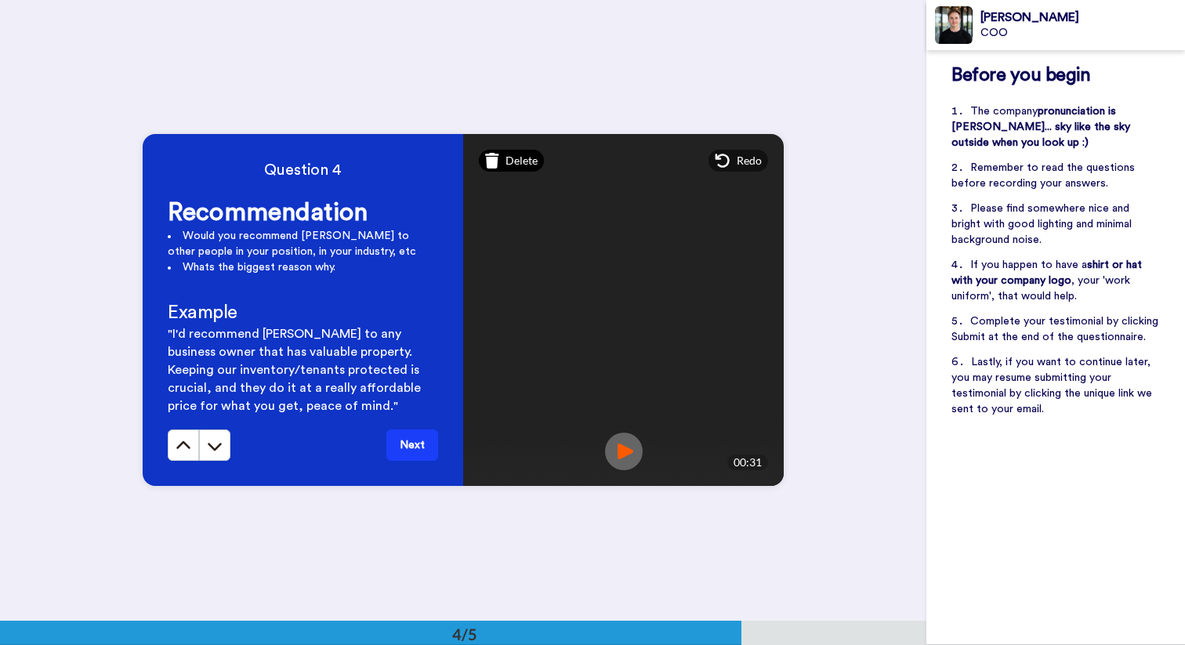
click at [508, 155] on span "Delete" at bounding box center [521, 161] width 32 height 16
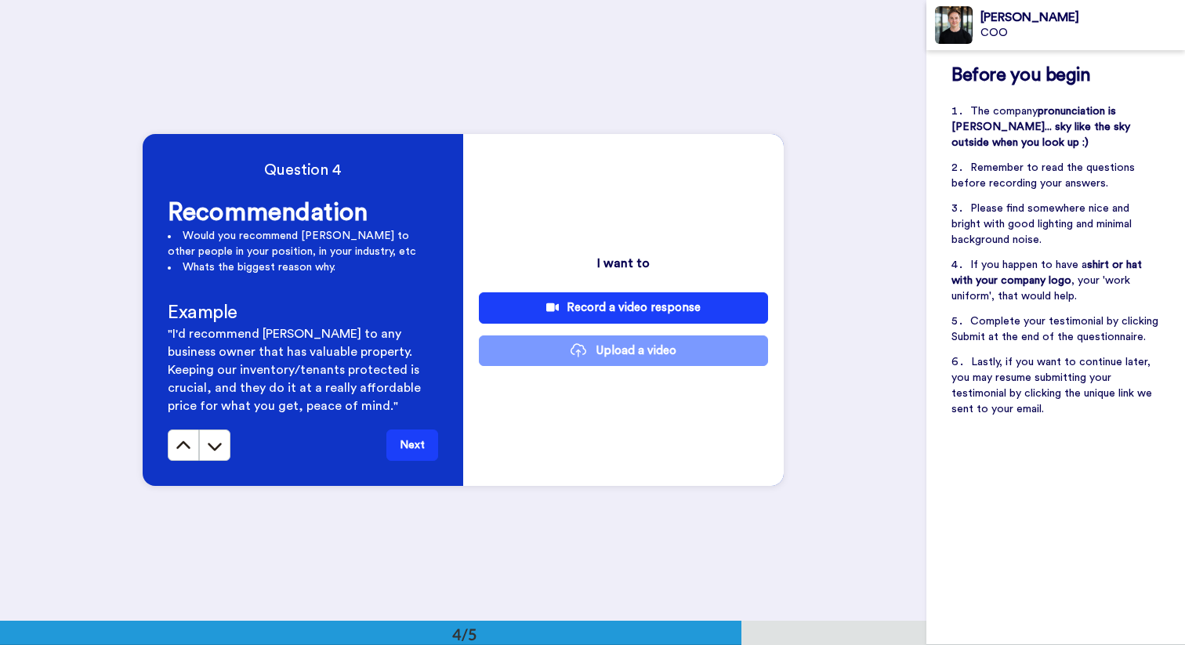
click at [609, 314] on div "Record a video response" at bounding box center [623, 307] width 264 height 16
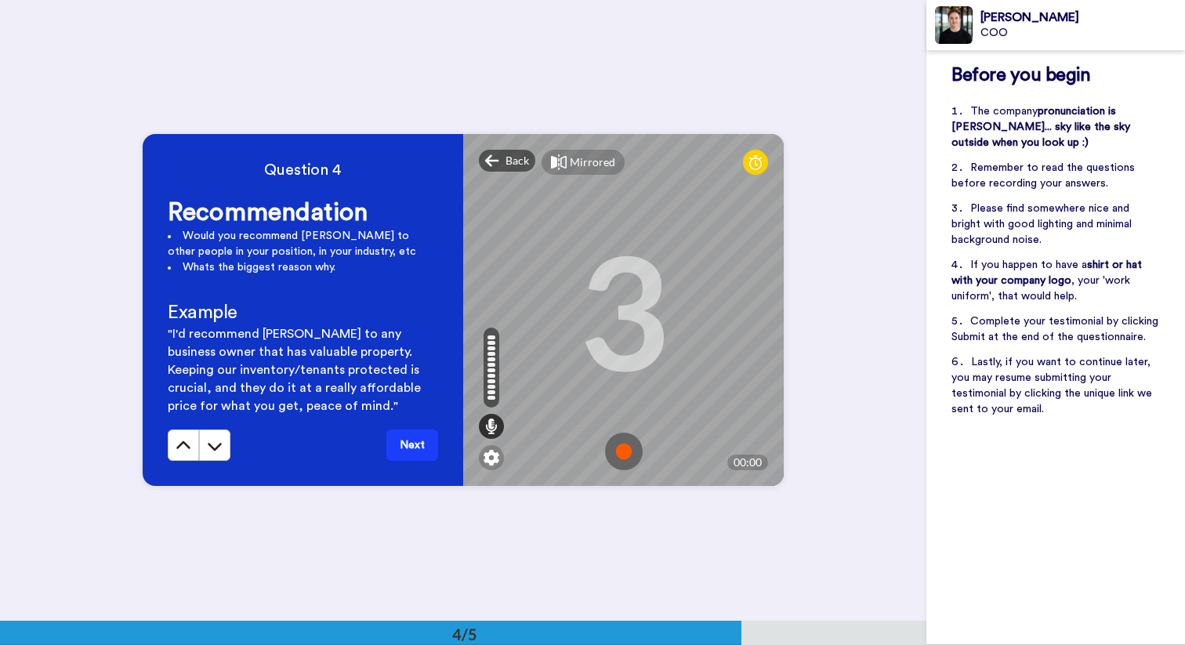
click at [622, 458] on img at bounding box center [624, 452] width 38 height 38
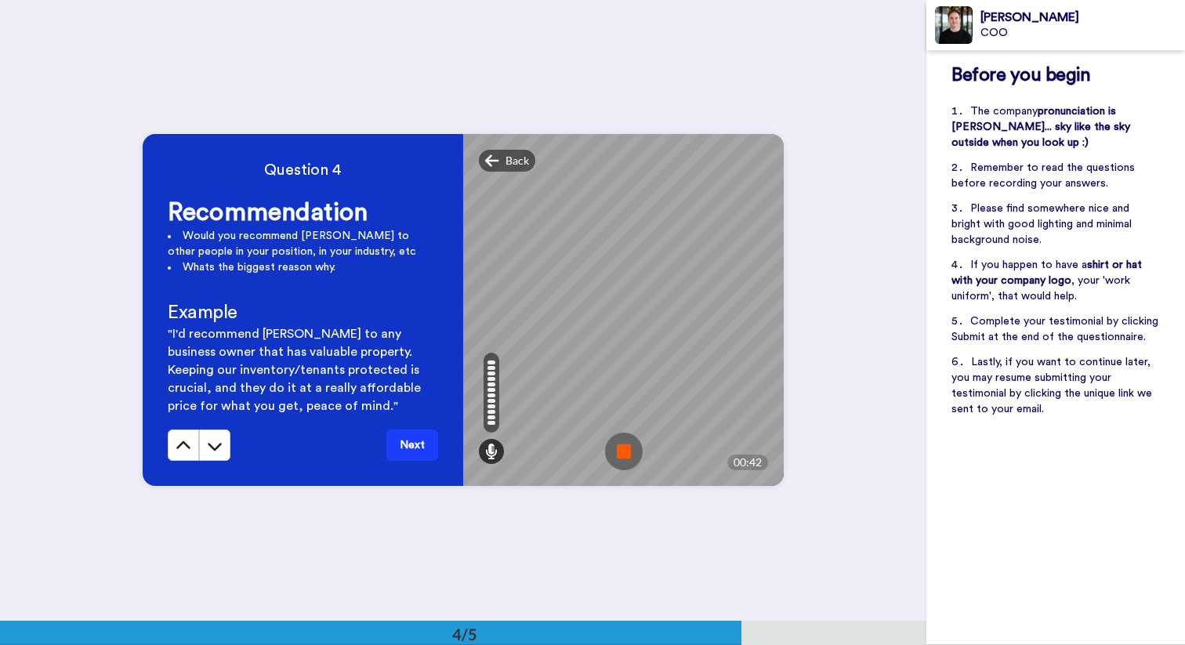
click at [622, 458] on img at bounding box center [624, 452] width 38 height 38
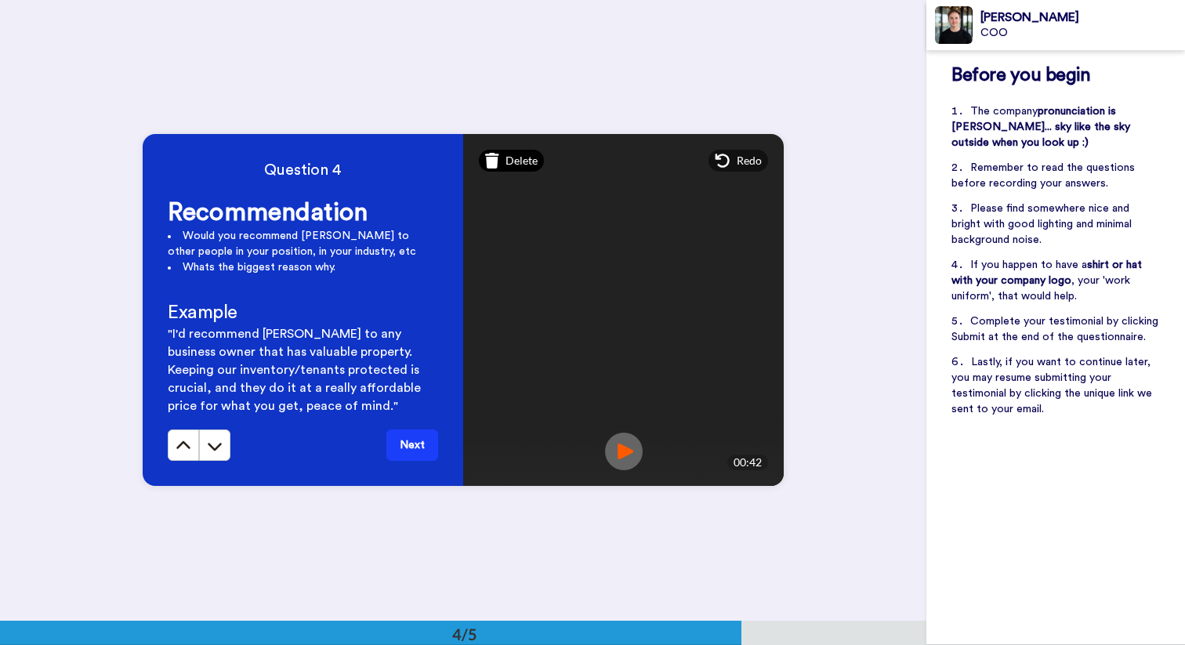
click at [512, 158] on span "Delete" at bounding box center [521, 161] width 32 height 16
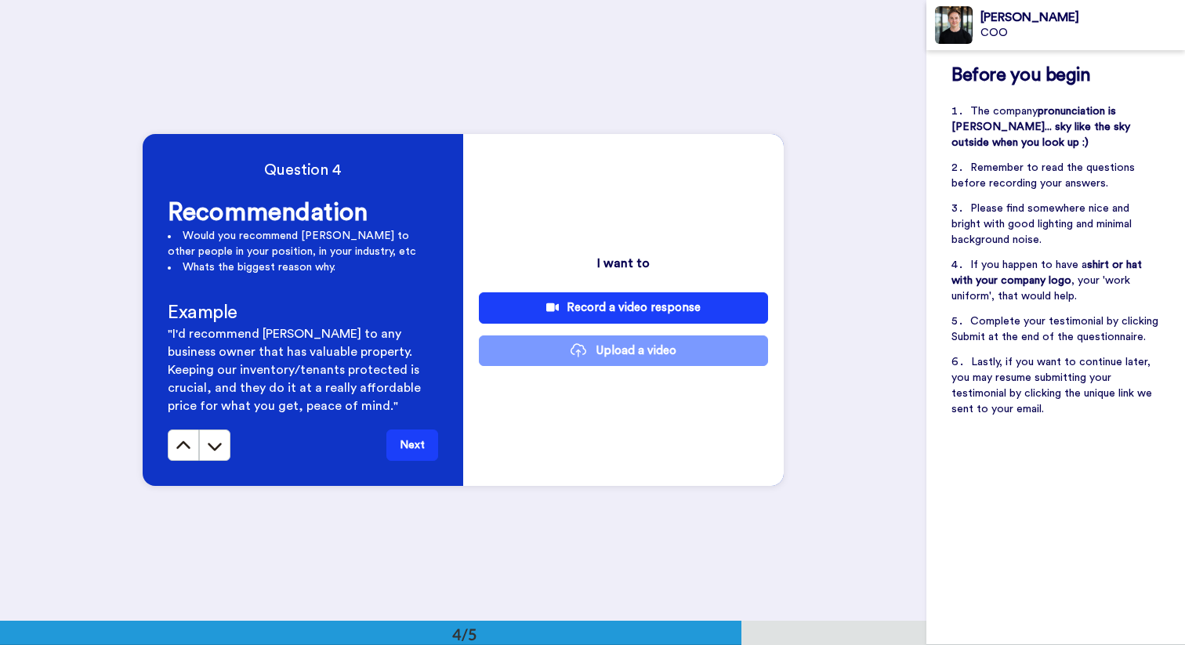
click at [599, 315] on div "Record a video response" at bounding box center [623, 307] width 264 height 16
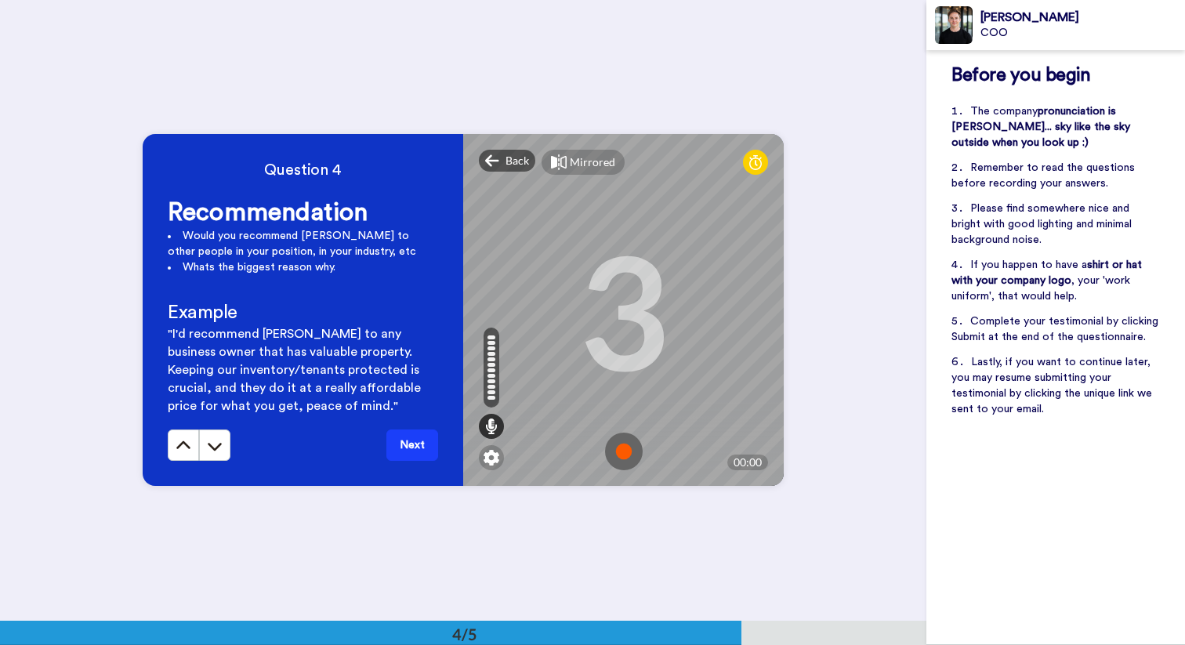
click at [636, 446] on img at bounding box center [624, 452] width 38 height 38
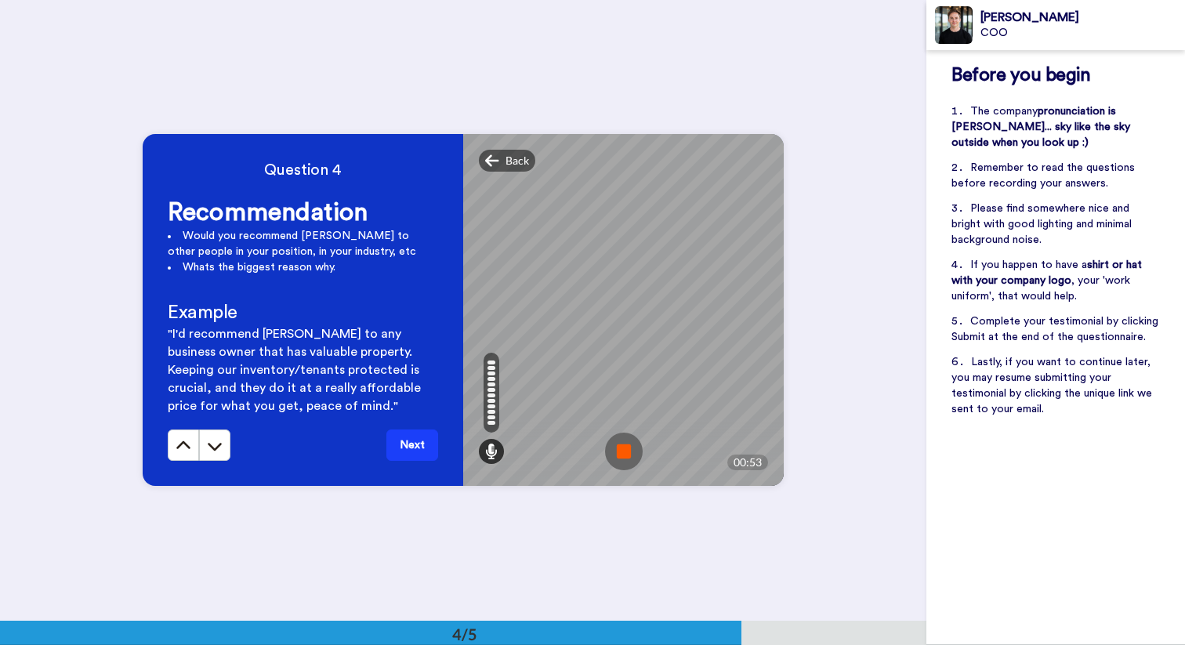
click at [636, 446] on img at bounding box center [624, 452] width 38 height 38
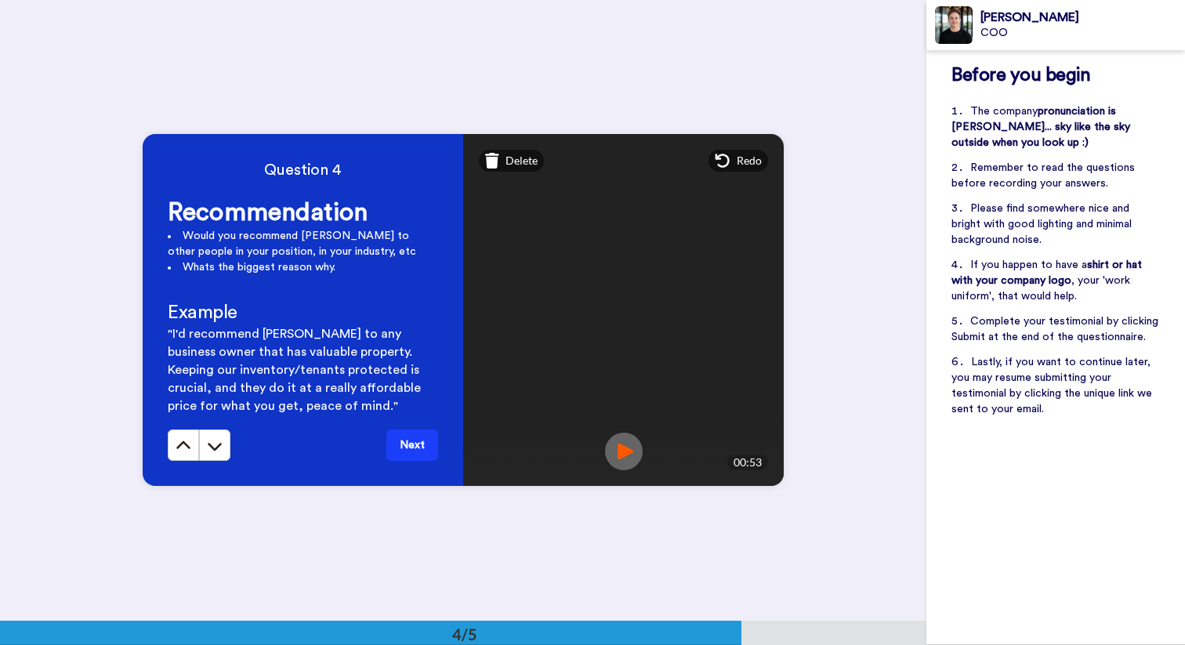
click at [413, 434] on button "Next" at bounding box center [412, 444] width 52 height 31
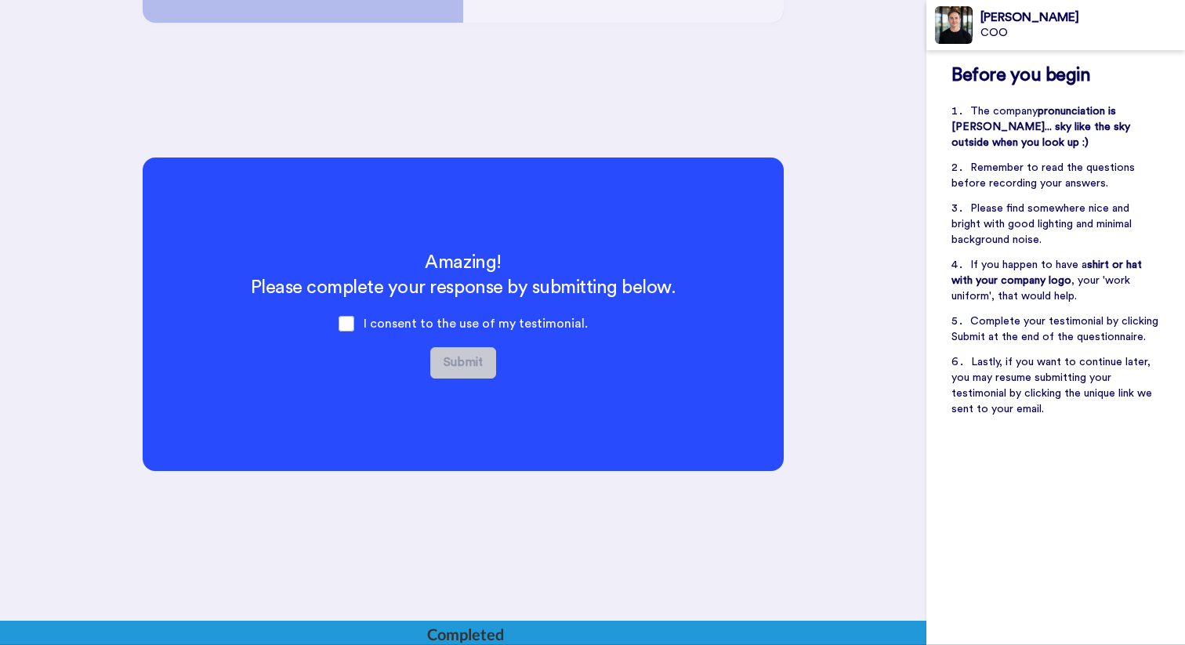
scroll to position [2330, 0]
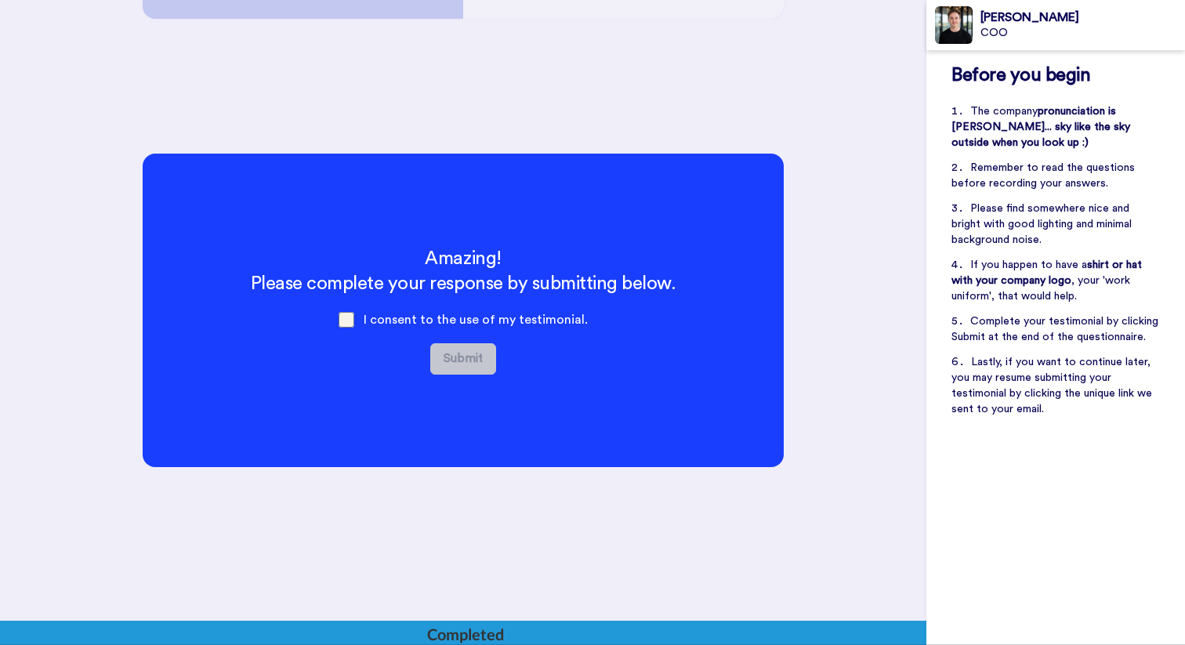
click at [354, 322] on span at bounding box center [347, 320] width 16 height 16
click at [455, 353] on button "Submit" at bounding box center [463, 358] width 66 height 31
